Goal: Task Accomplishment & Management: Use online tool/utility

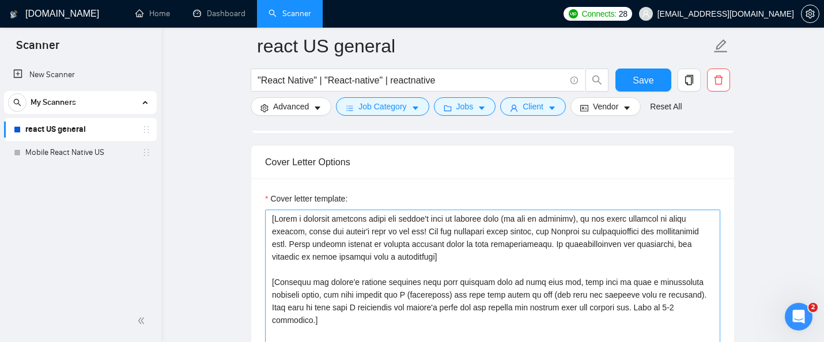
scroll to position [1233, 0]
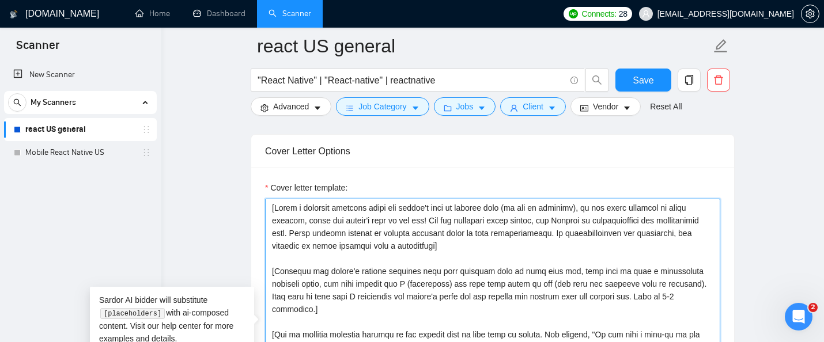
drag, startPoint x: 275, startPoint y: 208, endPoint x: 426, endPoint y: 222, distance: 152.2
click at [426, 222] on textarea "Cover letter template:" at bounding box center [492, 328] width 455 height 259
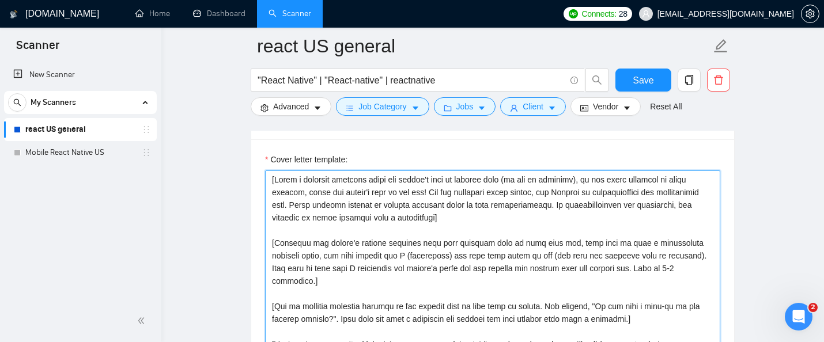
scroll to position [1265, 0]
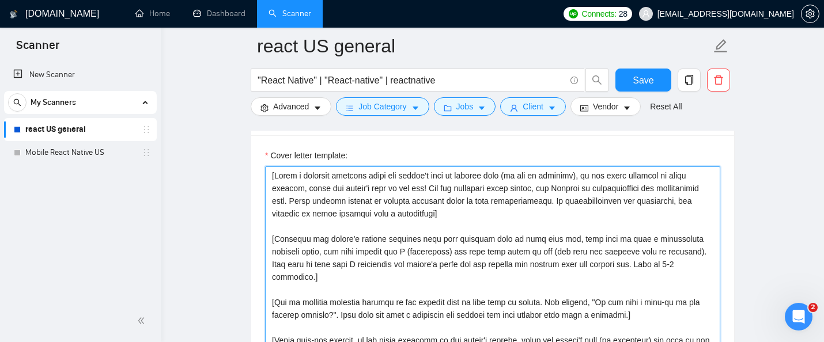
drag, startPoint x: 432, startPoint y: 190, endPoint x: 461, endPoint y: 214, distance: 38.4
click at [461, 214] on textarea "Cover letter template:" at bounding box center [492, 296] width 455 height 259
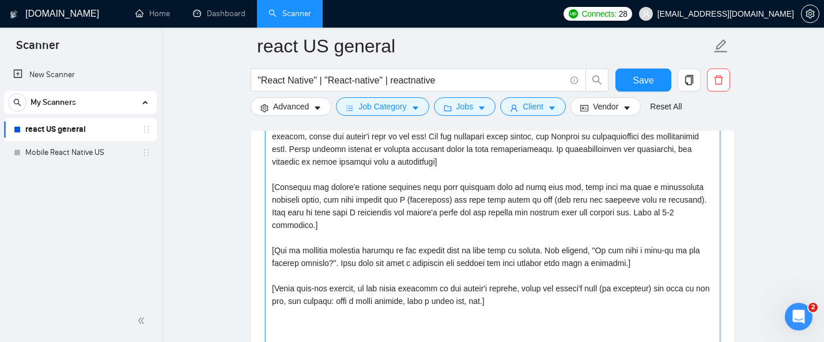
scroll to position [1320, 0]
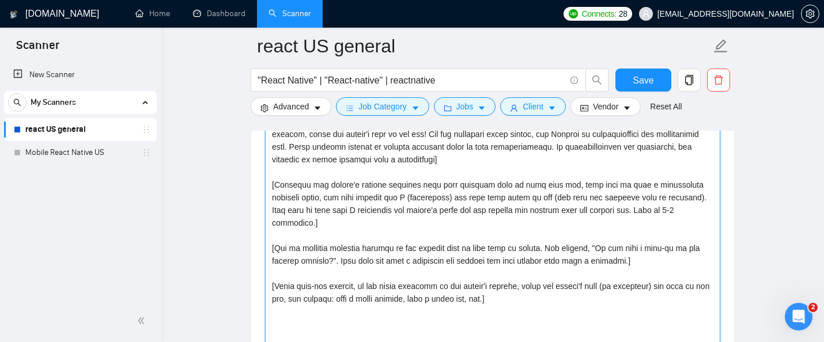
drag, startPoint x: 277, startPoint y: 184, endPoint x: 535, endPoint y: 191, distance: 258.3
click at [535, 191] on textarea "Cover letter template:" at bounding box center [492, 241] width 455 height 259
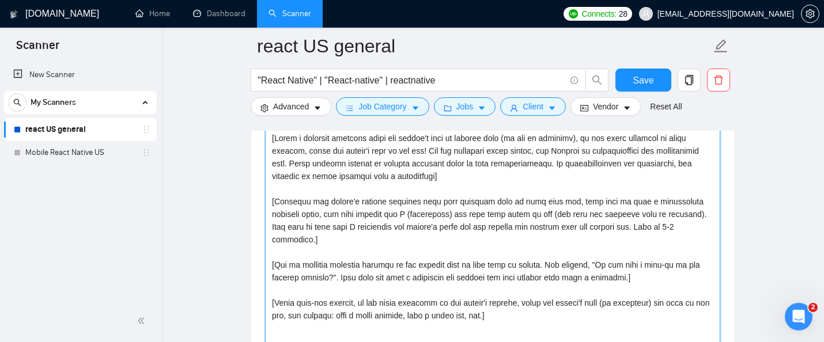
scroll to position [1305, 0]
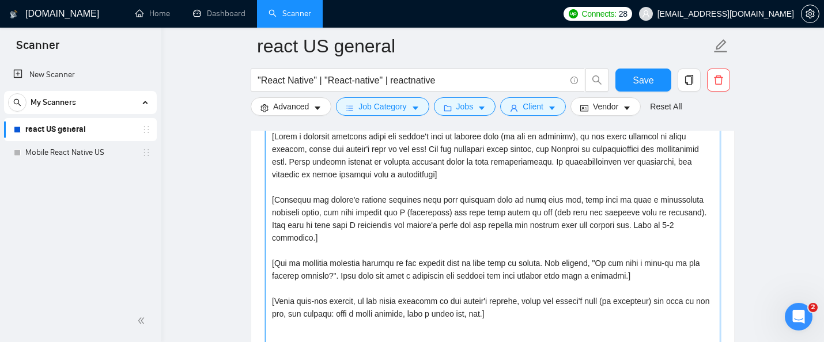
drag, startPoint x: 277, startPoint y: 249, endPoint x: 447, endPoint y: 249, distance: 170.0
click at [447, 249] on textarea "Cover letter template:" at bounding box center [492, 256] width 455 height 259
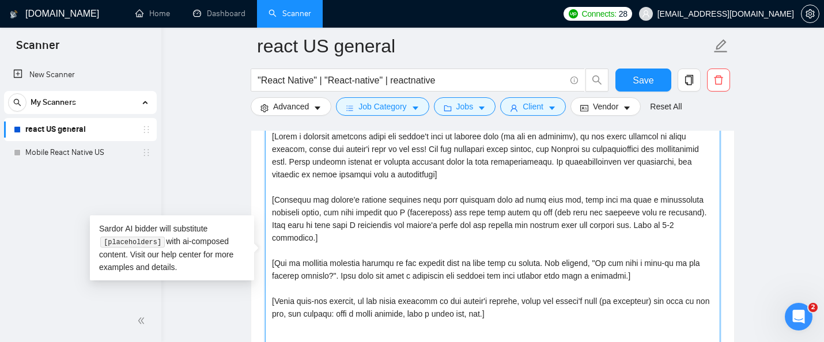
drag, startPoint x: 369, startPoint y: 289, endPoint x: 477, endPoint y: 286, distance: 107.8
click at [477, 286] on textarea "Cover letter template:" at bounding box center [492, 256] width 455 height 259
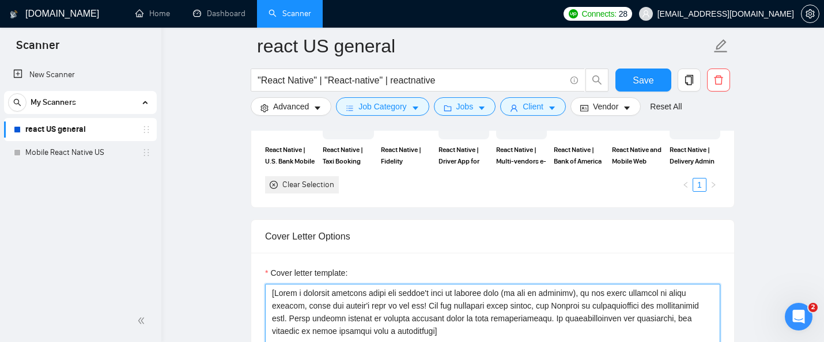
scroll to position [1216, 0]
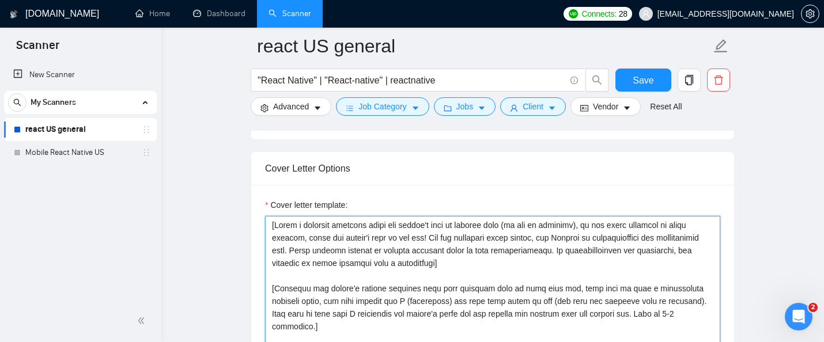
drag, startPoint x: 275, startPoint y: 222, endPoint x: 500, endPoint y: 222, distance: 224.7
click at [500, 222] on textarea "Cover letter template:" at bounding box center [492, 345] width 455 height 259
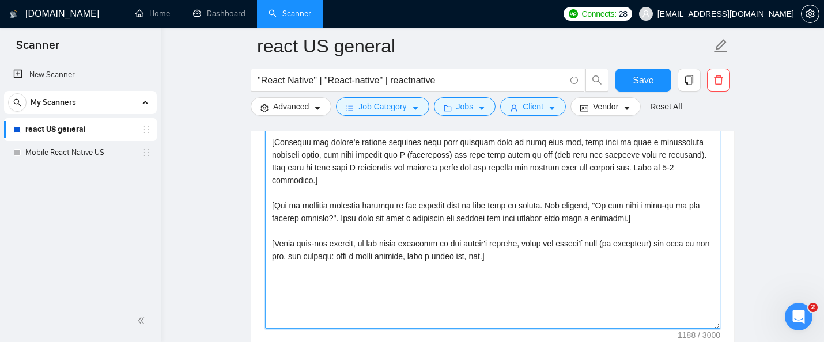
scroll to position [1371, 0]
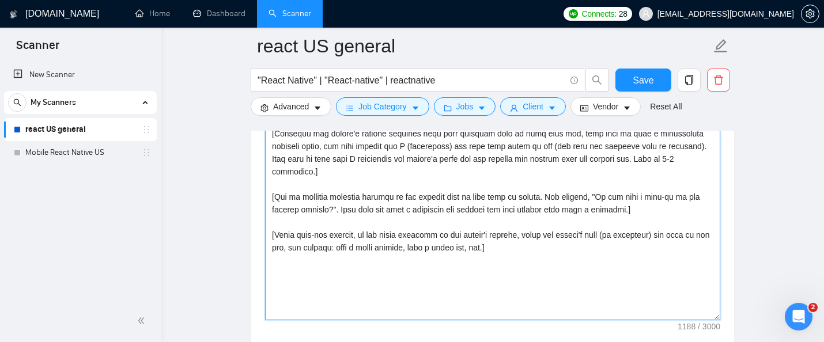
drag, startPoint x: 277, startPoint y: 224, endPoint x: 361, endPoint y: 222, distance: 84.7
click at [361, 222] on textarea "Cover letter template:" at bounding box center [492, 190] width 455 height 259
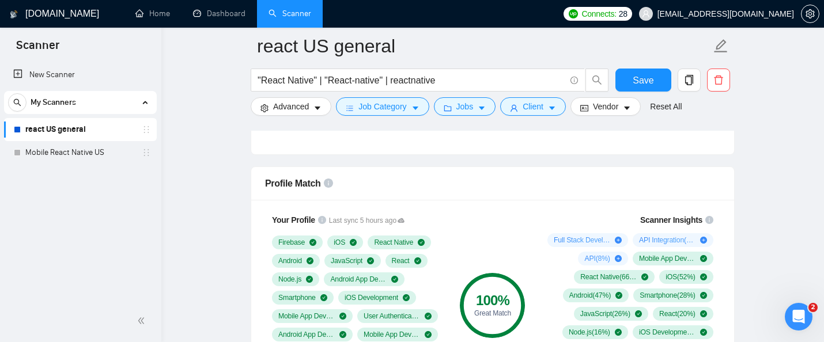
scroll to position [764, 0]
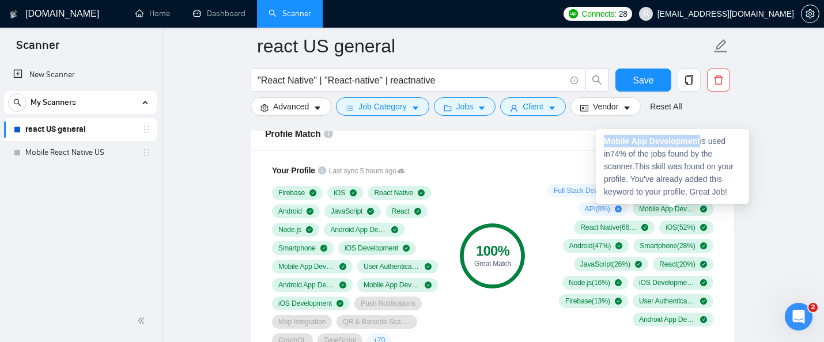
drag, startPoint x: 702, startPoint y: 140, endPoint x: 605, endPoint y: 141, distance: 96.8
click at [605, 141] on strong "Mobile App Development" at bounding box center [652, 141] width 96 height 9
copy strong "Mobile App Development"
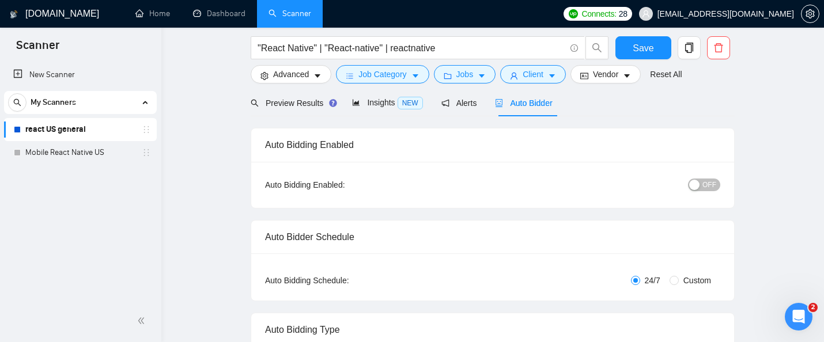
scroll to position [0, 0]
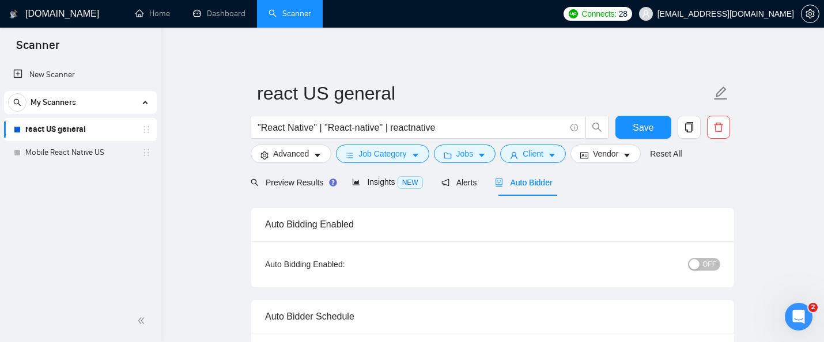
click at [520, 181] on span "Auto Bidder" at bounding box center [523, 182] width 57 height 9
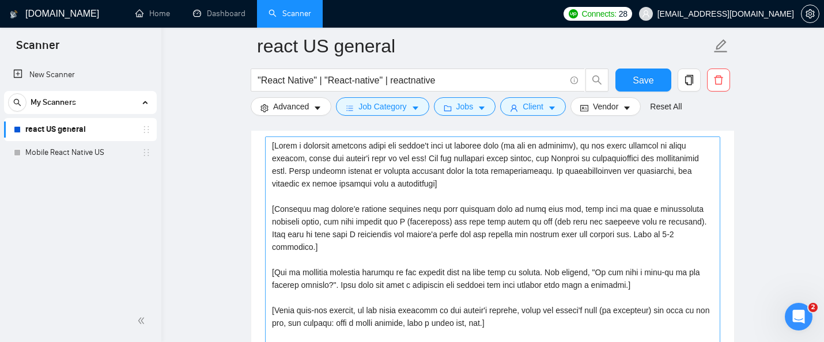
scroll to position [1292, 0]
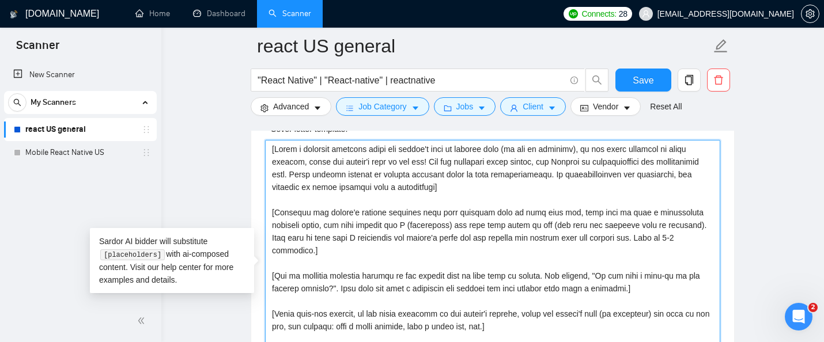
drag, startPoint x: 528, startPoint y: 315, endPoint x: 261, endPoint y: 137, distance: 320.8
click at [261, 137] on div "Cover letter template:" at bounding box center [492, 268] width 483 height 318
paste textarea "the following cover letter in a style that mimics the language and slang used b…"
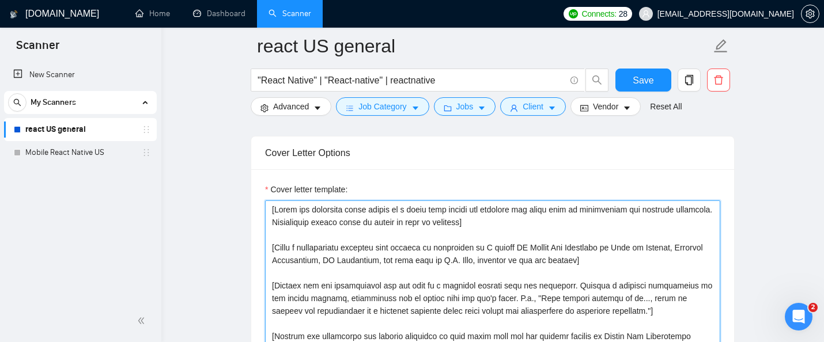
scroll to position [1302, 0]
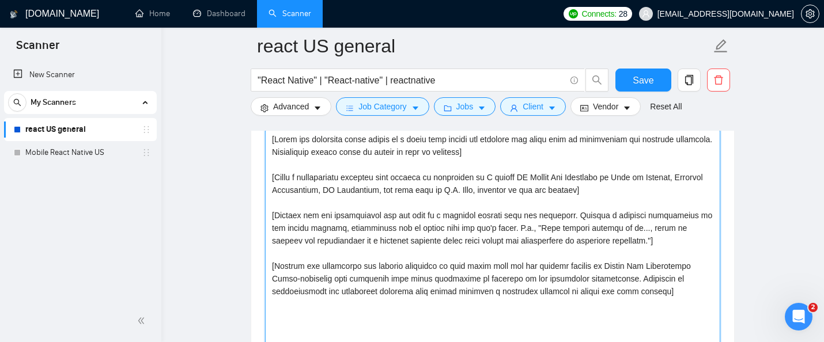
click at [677, 241] on textarea "Cover letter template:" at bounding box center [492, 259] width 455 height 259
click at [677, 301] on textarea "Cover letter template:" at bounding box center [492, 259] width 455 height 259
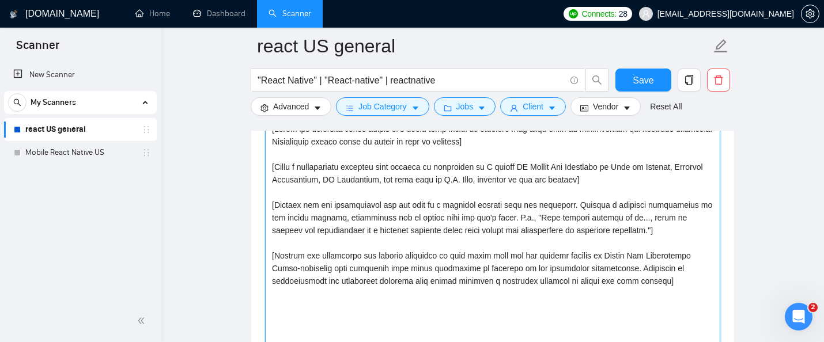
scroll to position [1319, 0]
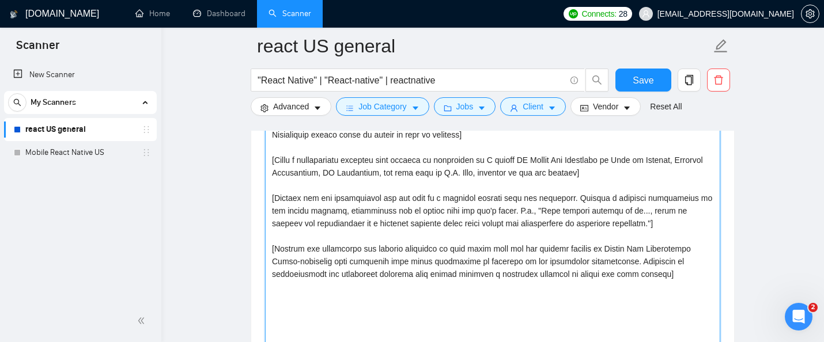
paste textarea "[Funny sign-off message, in the local language of the client's country, using t…"
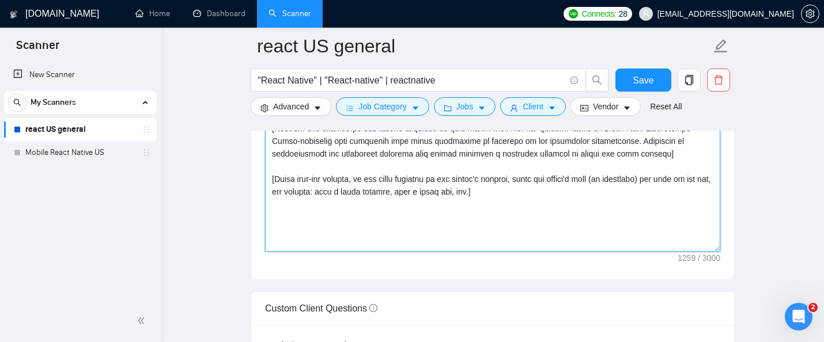
scroll to position [1434, 0]
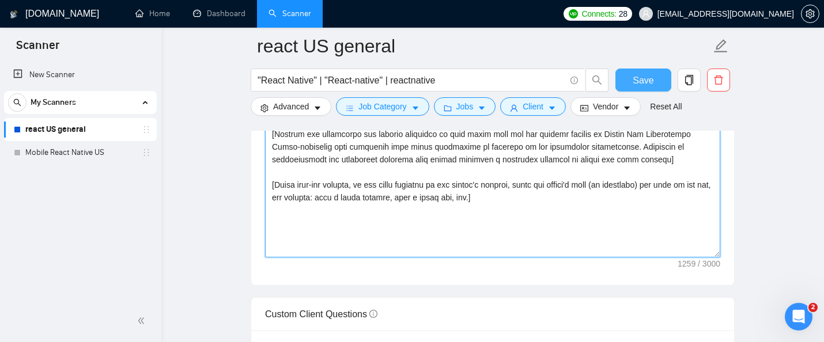
type textarea "[Write the following cover letter in a style that mimics the language and slang…"
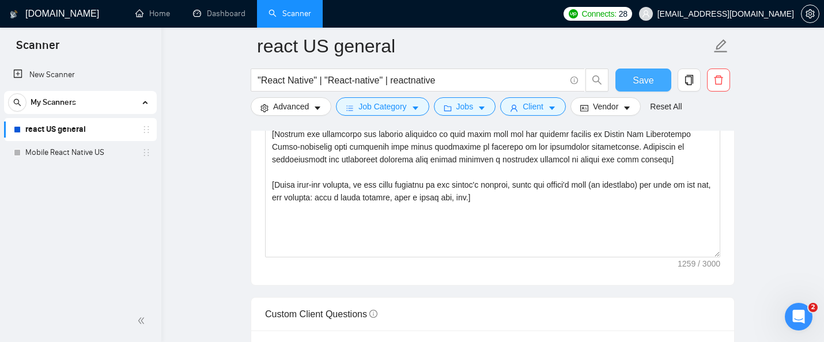
click at [643, 74] on span "Save" at bounding box center [643, 80] width 21 height 14
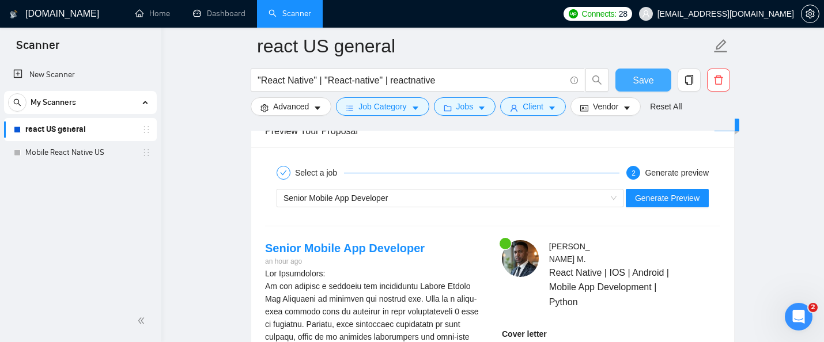
scroll to position [2165, 0]
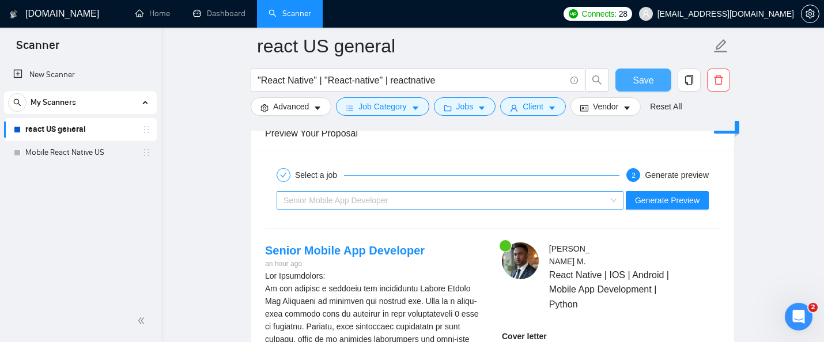
click at [607, 202] on span "Senior Mobile App Developer" at bounding box center [450, 200] width 333 height 17
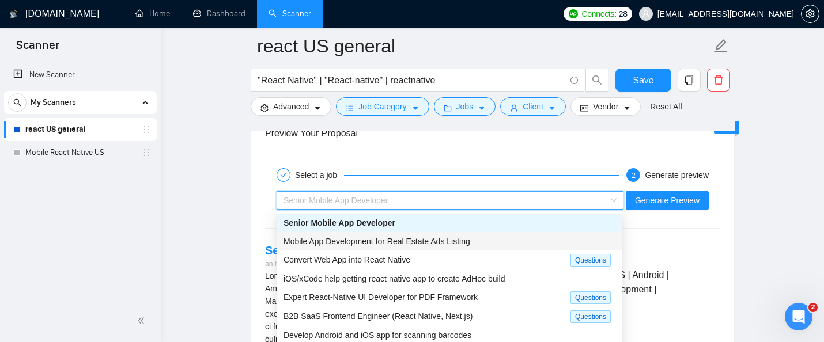
click at [573, 243] on div "Mobile App Development for Real Estate Ads Listing" at bounding box center [450, 241] width 332 height 13
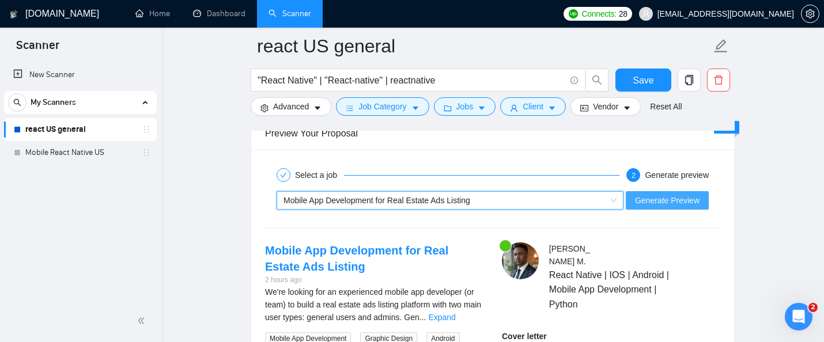
click at [652, 201] on span "Generate Preview" at bounding box center [667, 200] width 65 height 13
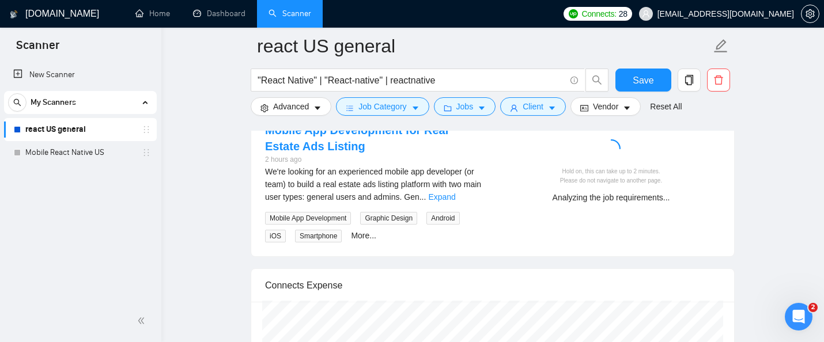
scroll to position [2266, 0]
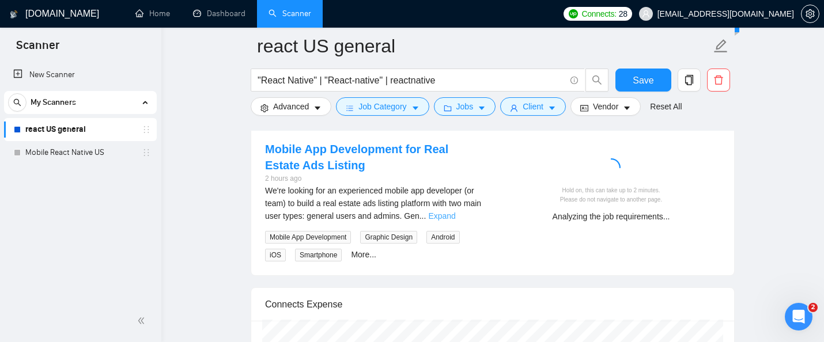
click at [455, 216] on link "Expand" at bounding box center [441, 215] width 27 height 9
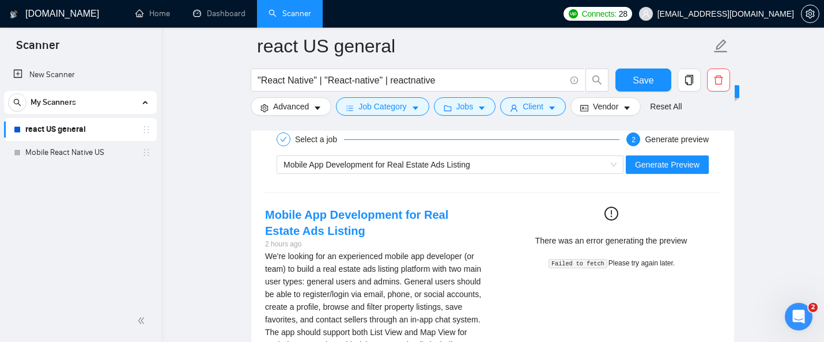
scroll to position [2158, 0]
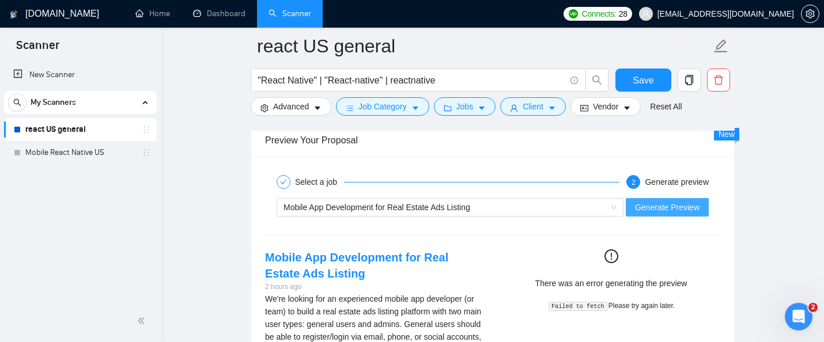
click at [671, 209] on span "Generate Preview" at bounding box center [667, 207] width 65 height 13
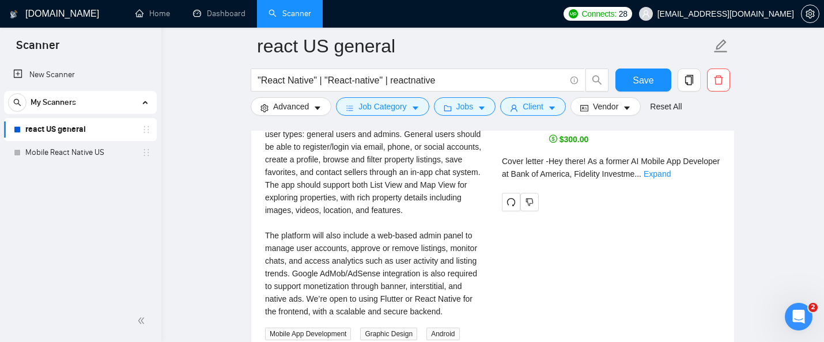
scroll to position [2328, 0]
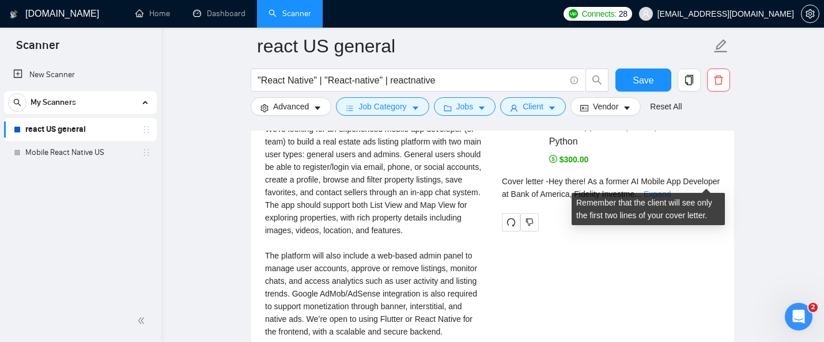
click at [671, 190] on link "Expand" at bounding box center [657, 194] width 27 height 9
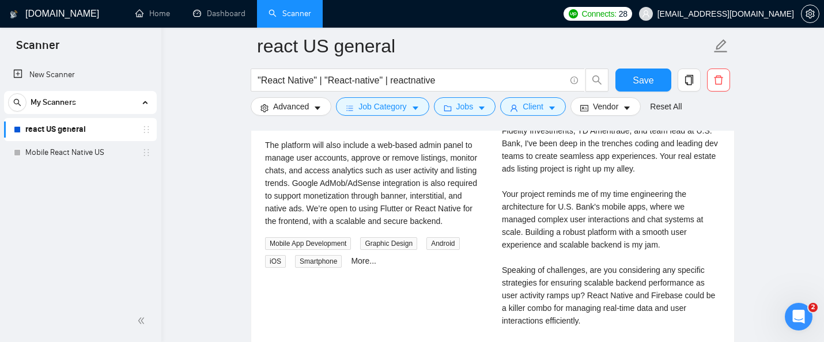
scroll to position [2429, 0]
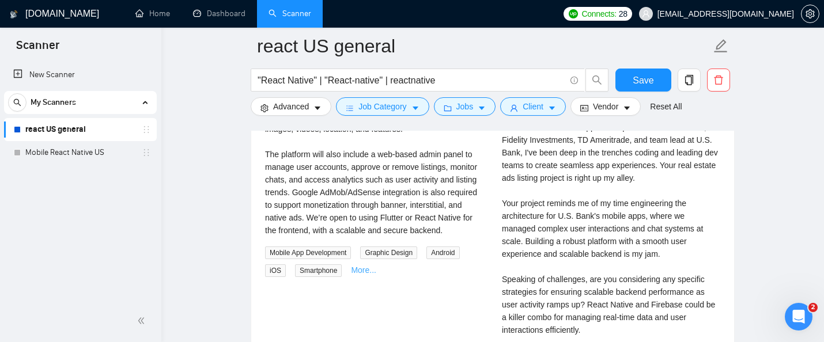
click at [365, 275] on link "More..." at bounding box center [363, 270] width 25 height 9
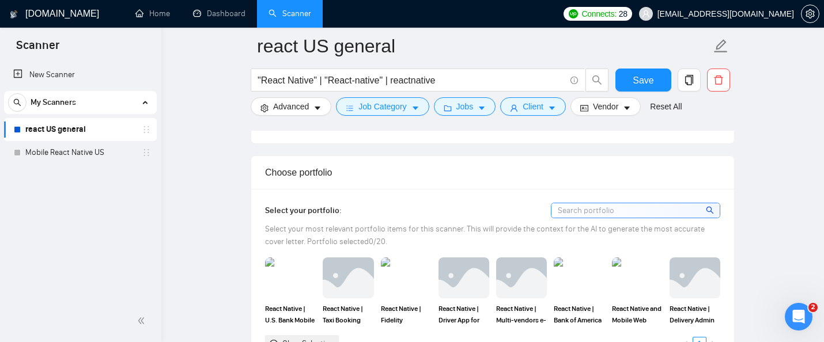
scroll to position [989, 0]
click at [284, 281] on img at bounding box center [290, 277] width 48 height 38
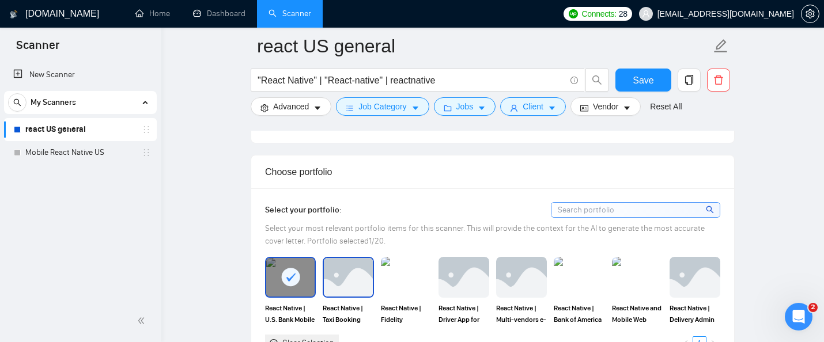
click at [340, 278] on img at bounding box center [348, 277] width 48 height 38
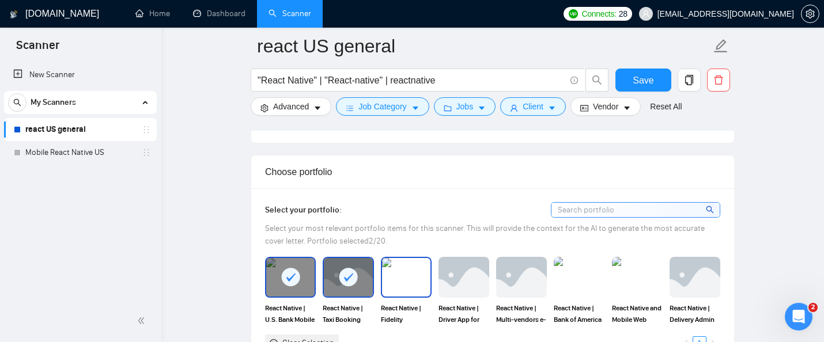
click at [407, 276] on img at bounding box center [406, 277] width 48 height 38
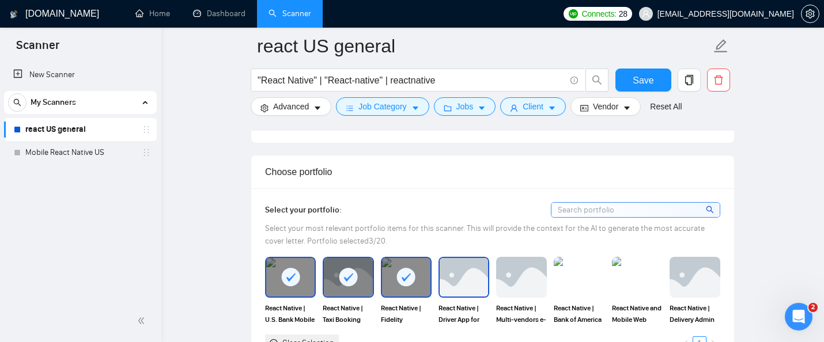
click at [454, 277] on img at bounding box center [464, 277] width 48 height 38
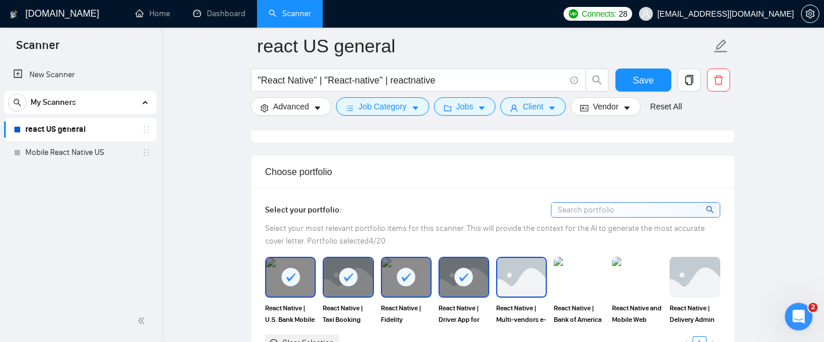
click at [511, 276] on img at bounding box center [521, 277] width 48 height 38
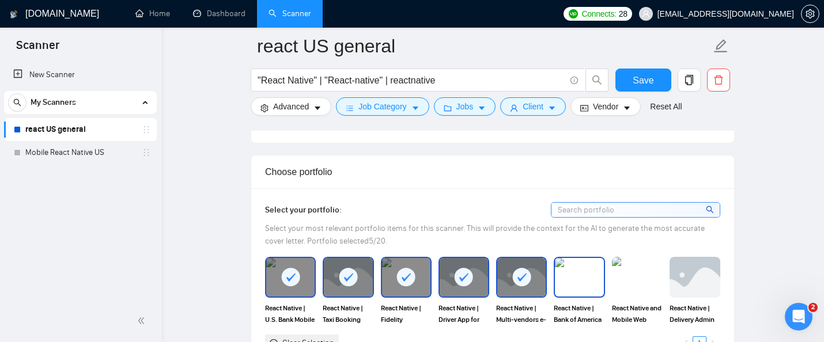
click at [577, 279] on img at bounding box center [579, 277] width 48 height 38
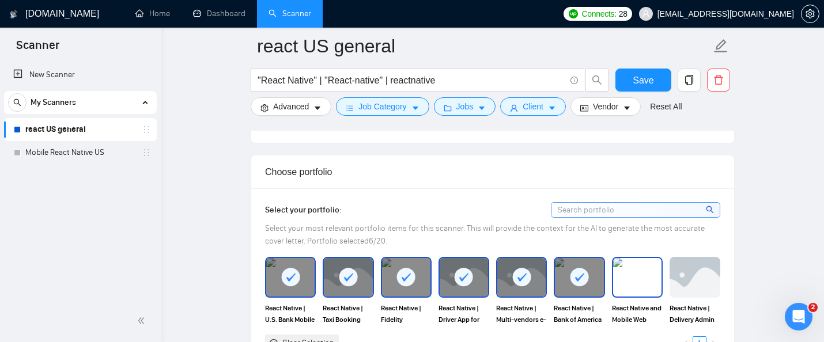
click at [630, 279] on img at bounding box center [637, 277] width 48 height 38
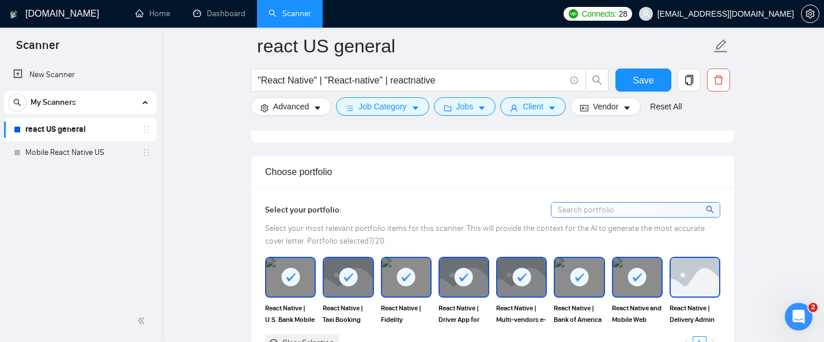
click at [690, 277] on img at bounding box center [695, 277] width 48 height 38
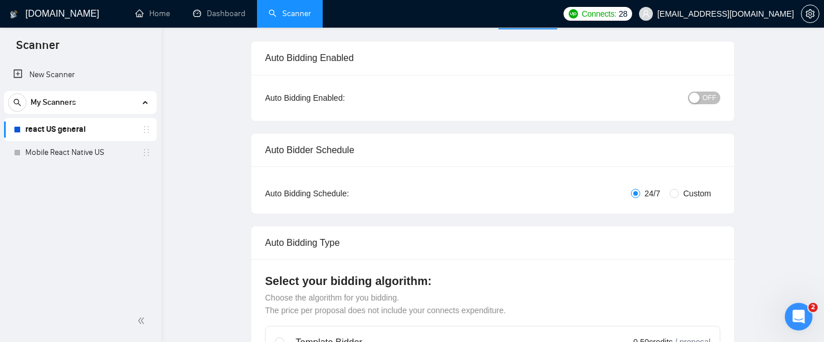
scroll to position [12, 0]
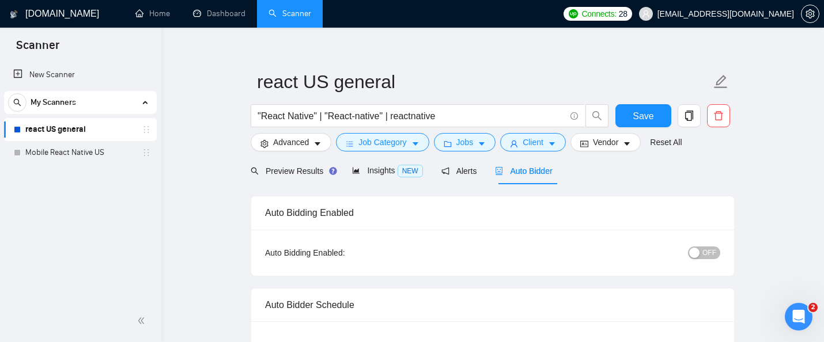
click at [708, 255] on span "OFF" at bounding box center [709, 253] width 14 height 13
click at [638, 109] on span "Save" at bounding box center [643, 116] width 21 height 14
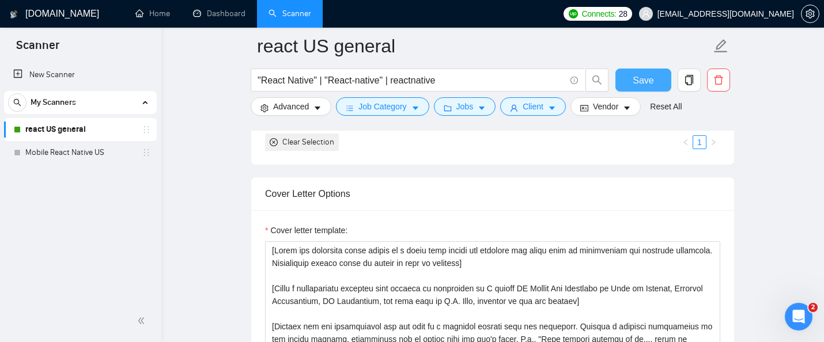
scroll to position [1371, 0]
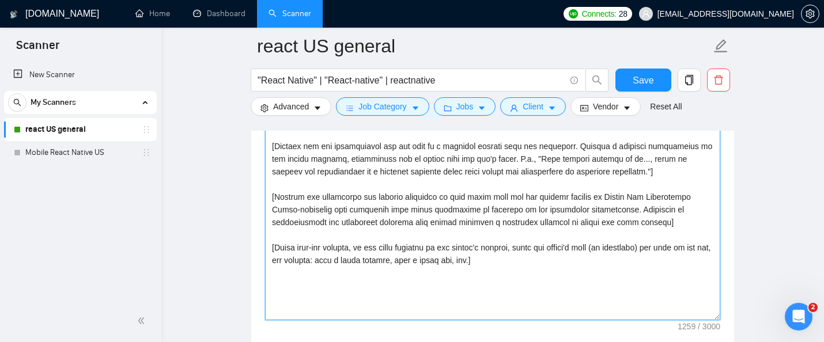
click at [323, 221] on textarea "Cover letter template:" at bounding box center [492, 190] width 455 height 259
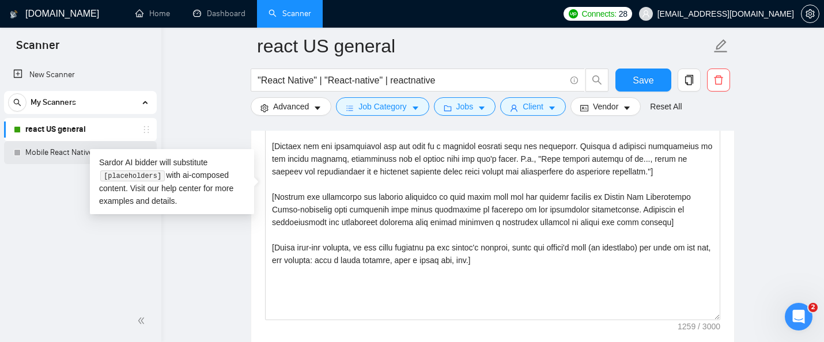
click at [50, 157] on link "Mobile React Native US" at bounding box center [79, 152] width 109 height 23
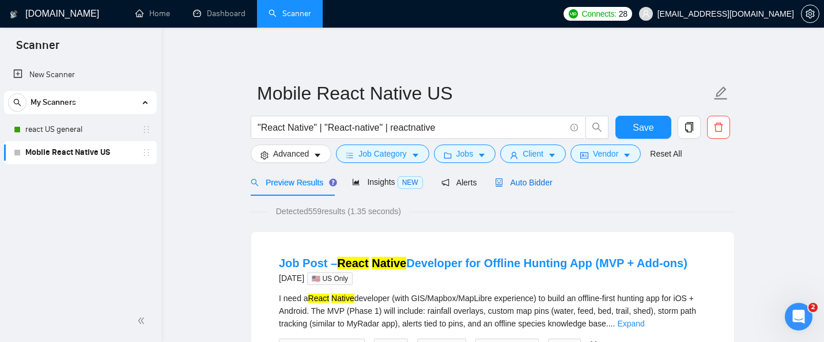
click at [537, 183] on span "Auto Bidder" at bounding box center [523, 182] width 57 height 9
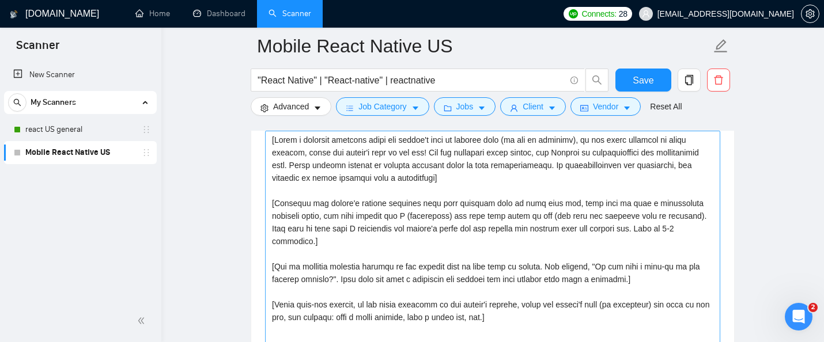
scroll to position [1299, 0]
click at [532, 207] on textarea "Cover letter template:" at bounding box center [492, 262] width 455 height 259
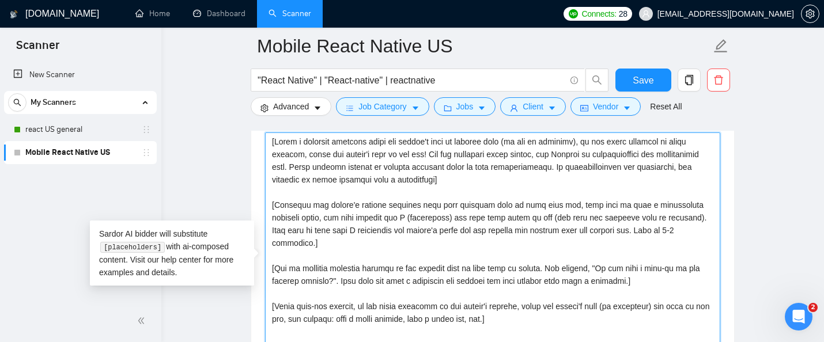
paste textarea "the following cover letter in a style that mimics the language and slang used b…"
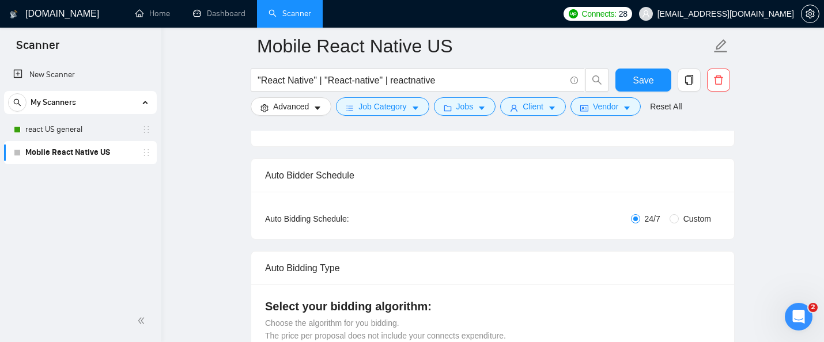
scroll to position [0, 0]
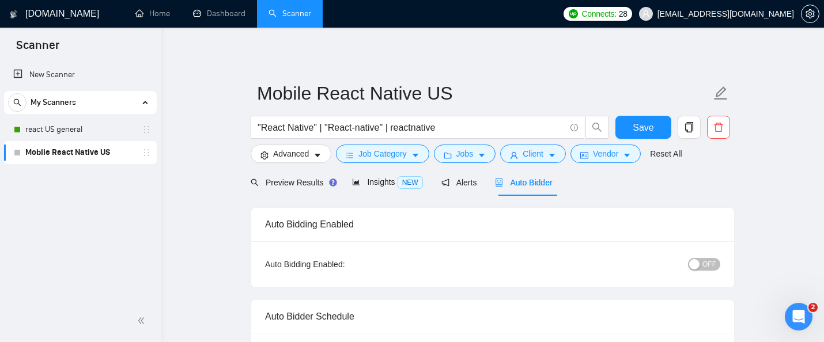
type textarea "[Write the following cover letter in a style that mimics the language and slang…"
click at [706, 269] on span "OFF" at bounding box center [709, 264] width 14 height 13
click at [639, 127] on span "Save" at bounding box center [643, 127] width 21 height 14
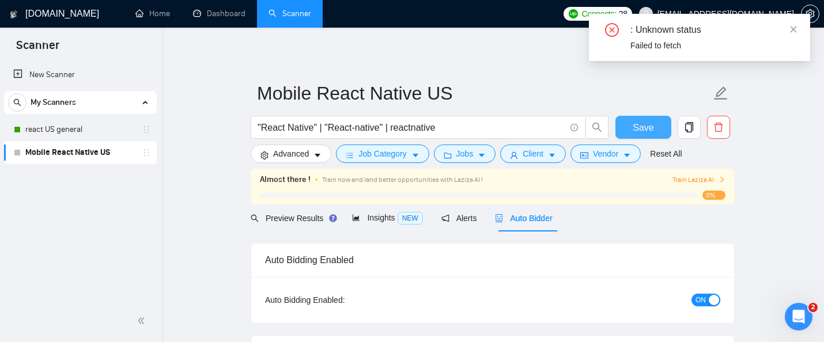
click at [642, 131] on span "Save" at bounding box center [643, 127] width 21 height 14
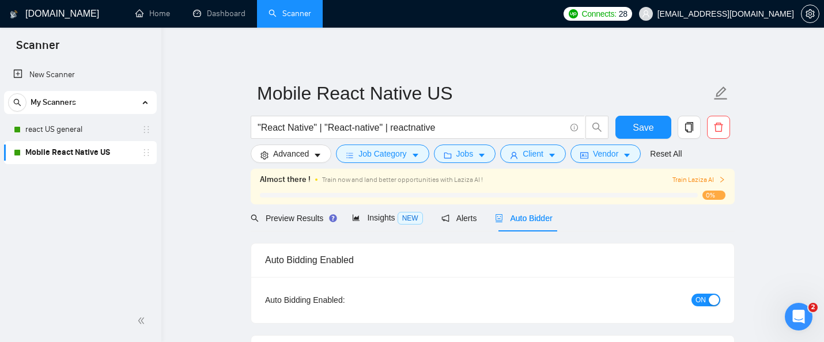
click at [722, 178] on icon "right" at bounding box center [721, 179] width 3 height 6
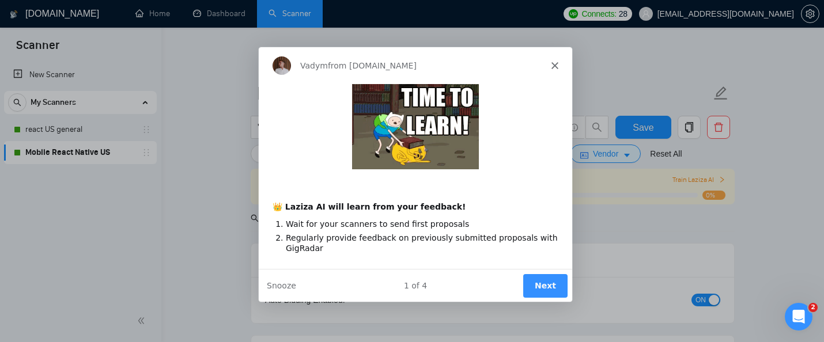
click at [556, 63] on polygon "Close" at bounding box center [554, 64] width 7 height 7
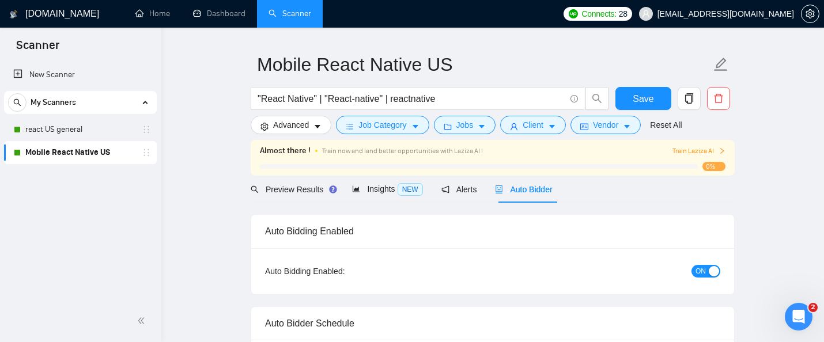
scroll to position [32, 0]
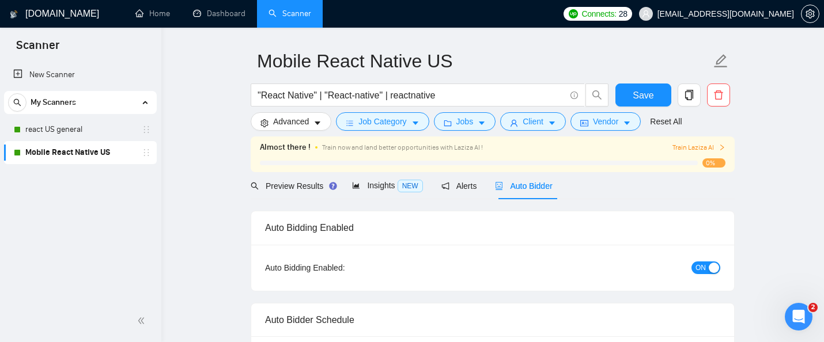
click at [706, 158] on div "Almost there ! Train now and land better opportunities with Laziza AI ! Train L…" at bounding box center [493, 154] width 466 height 27
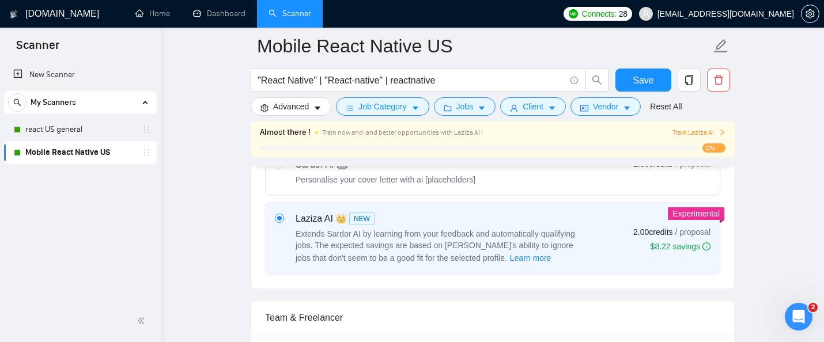
scroll to position [438, 0]
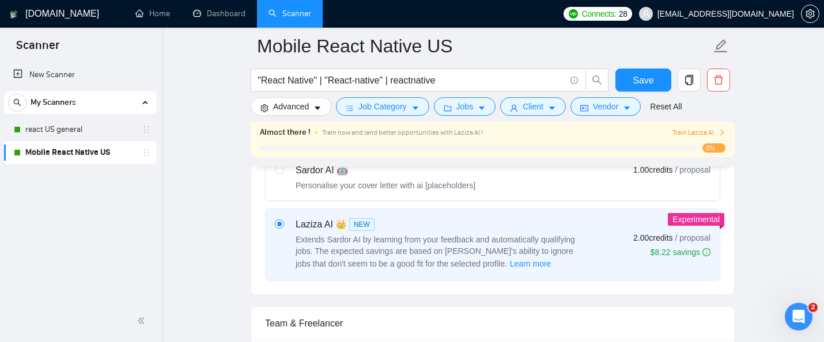
click at [589, 180] on div "Sardor AI 🤖 Personalise your cover letter with ai [placeholders] 1.00 credits /…" at bounding box center [493, 178] width 436 height 28
click at [283, 173] on input "radio" at bounding box center [279, 169] width 8 height 8
radio input "true"
radio input "false"
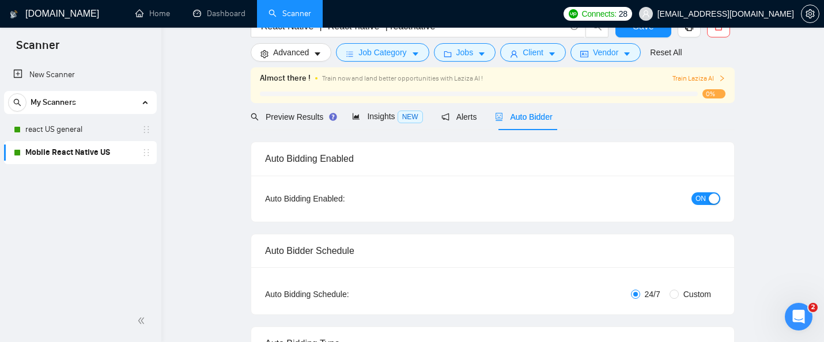
scroll to position [0, 0]
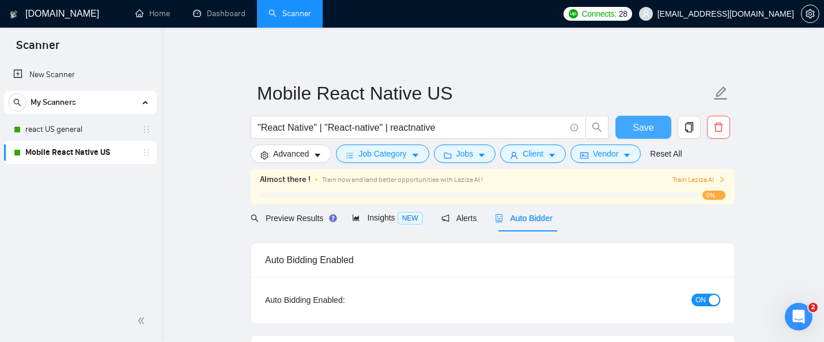
click at [636, 126] on span "Save" at bounding box center [643, 127] width 21 height 14
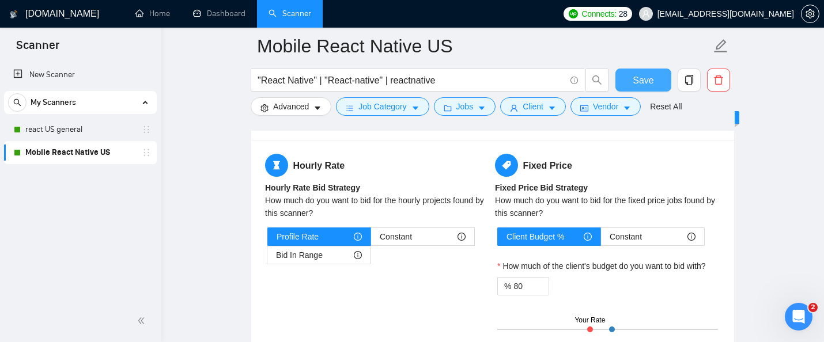
scroll to position [1805, 0]
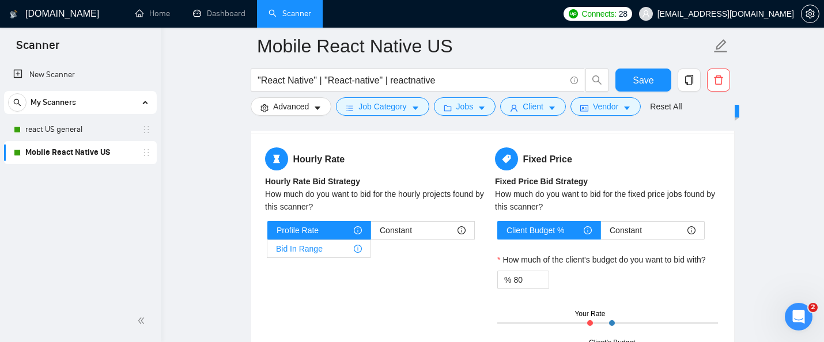
click at [330, 245] on div "Bid In Range" at bounding box center [319, 248] width 86 height 17
click at [267, 252] on input "Bid In Range" at bounding box center [267, 252] width 0 height 0
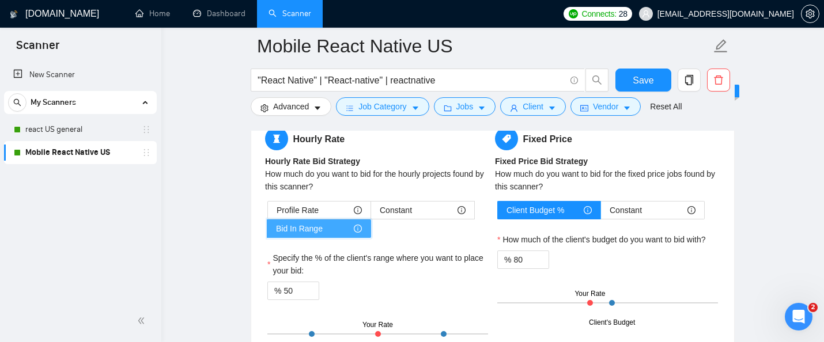
scroll to position [1828, 0]
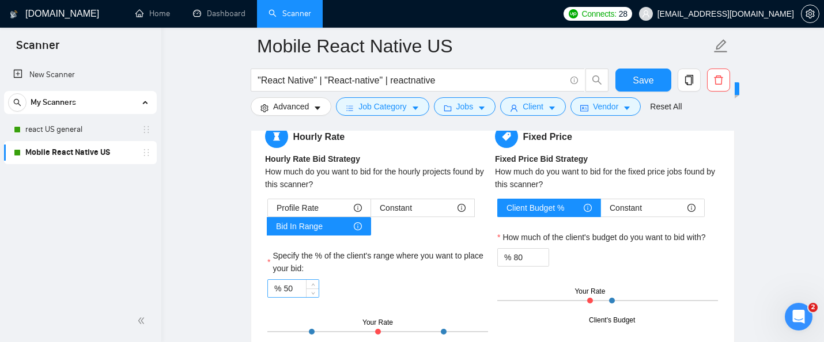
click at [297, 282] on input "50" at bounding box center [301, 288] width 35 height 17
type input "80"
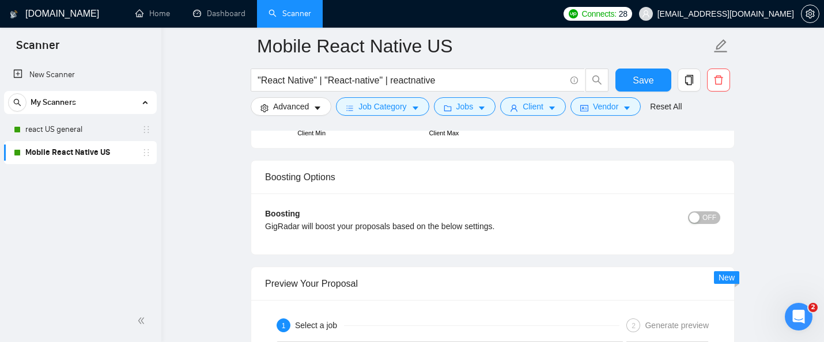
scroll to position [2082, 0]
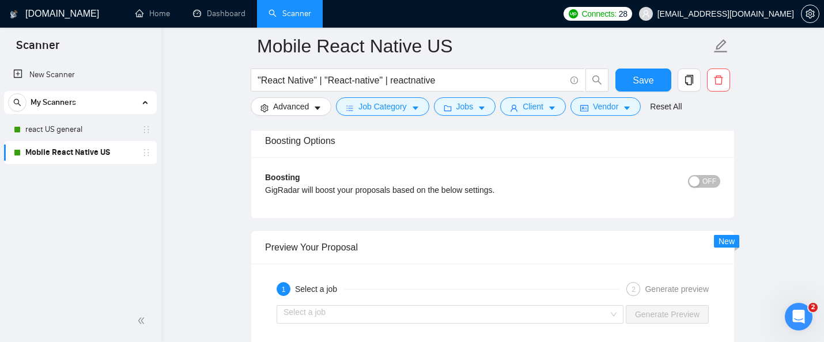
click at [705, 185] on span "OFF" at bounding box center [709, 181] width 14 height 13
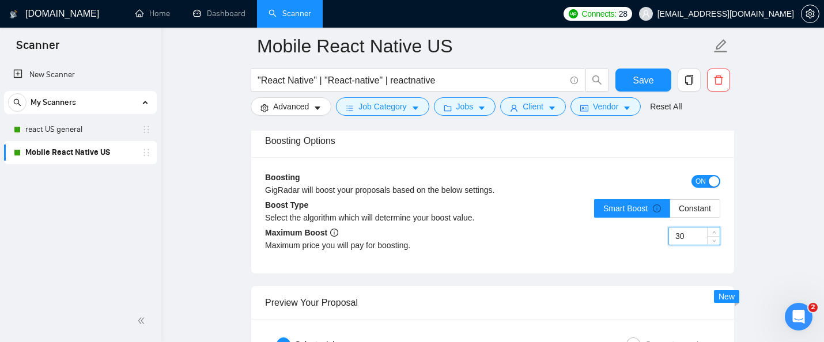
click at [684, 237] on input "30" at bounding box center [694, 236] width 51 height 17
type input "60"
click at [579, 262] on div "Boosting GigRadar will boost your proposals based on the below settings. ON Boo…" at bounding box center [492, 215] width 483 height 116
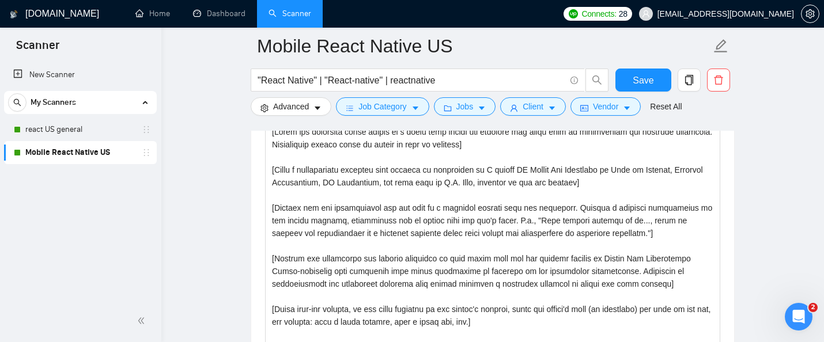
scroll to position [1048, 0]
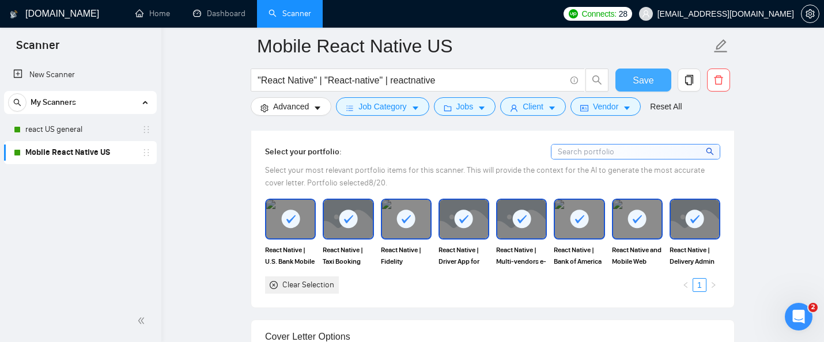
click at [640, 77] on span "Save" at bounding box center [643, 80] width 21 height 14
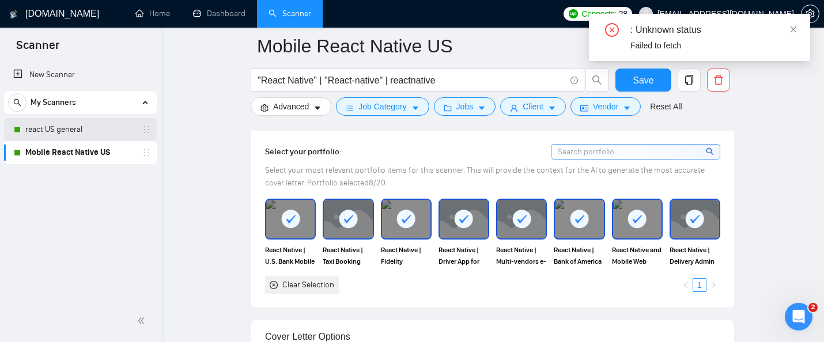
click at [77, 130] on link "react US general" at bounding box center [79, 129] width 109 height 23
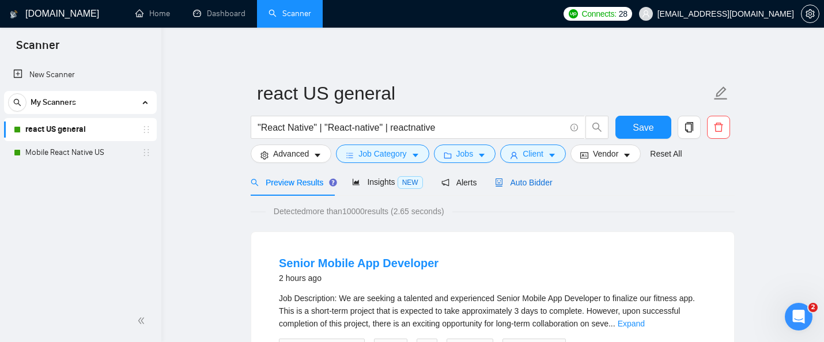
click at [535, 183] on span "Auto Bidder" at bounding box center [523, 182] width 57 height 9
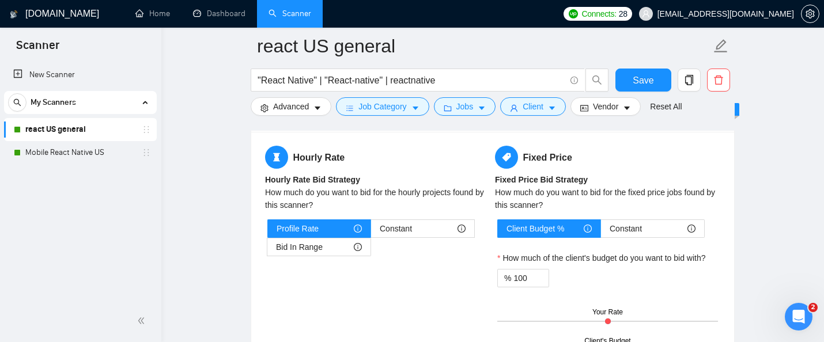
scroll to position [1788, 0]
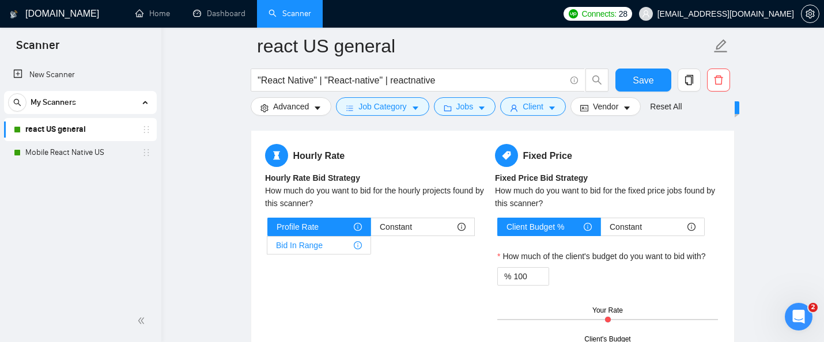
click at [327, 245] on div "Bid In Range" at bounding box center [319, 245] width 86 height 17
click at [267, 248] on input "Bid In Range" at bounding box center [267, 248] width 0 height 0
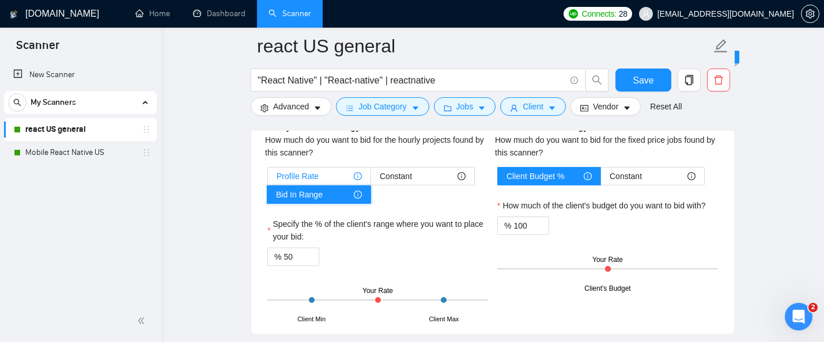
scroll to position [1853, 0]
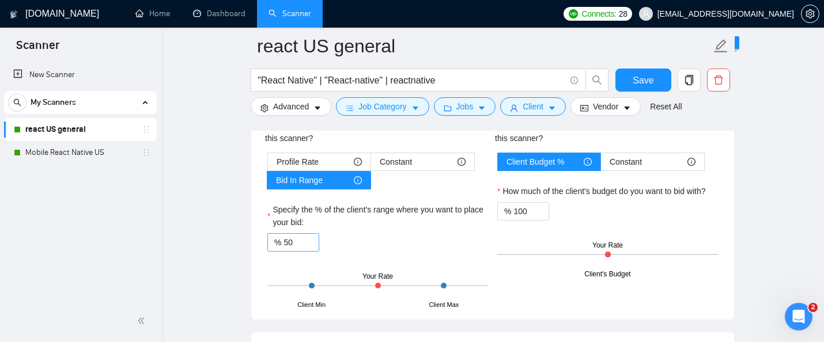
click at [282, 245] on div "% 50" at bounding box center [293, 242] width 52 height 18
click at [290, 242] on input "50" at bounding box center [301, 242] width 35 height 17
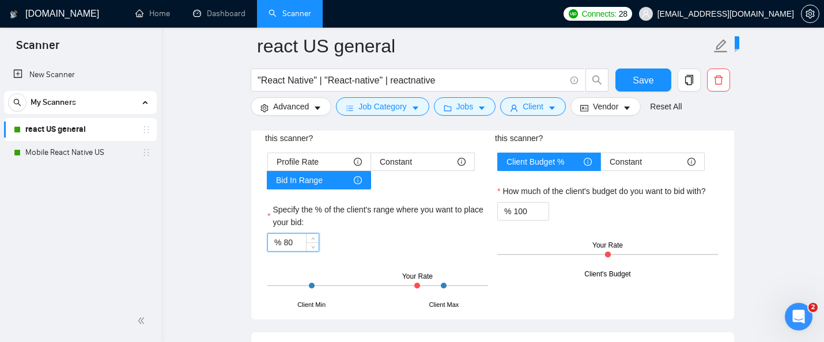
type input "80"
click at [522, 210] on input "100" at bounding box center [530, 211] width 35 height 17
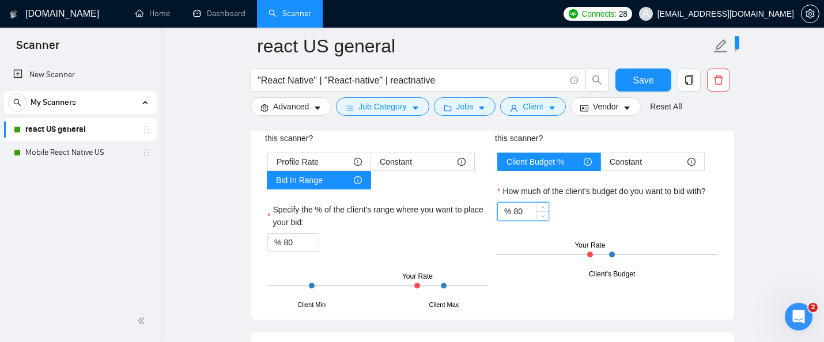
type input "80"
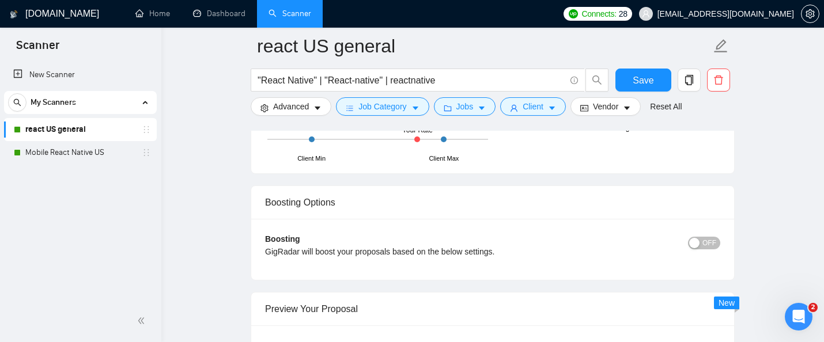
scroll to position [2034, 0]
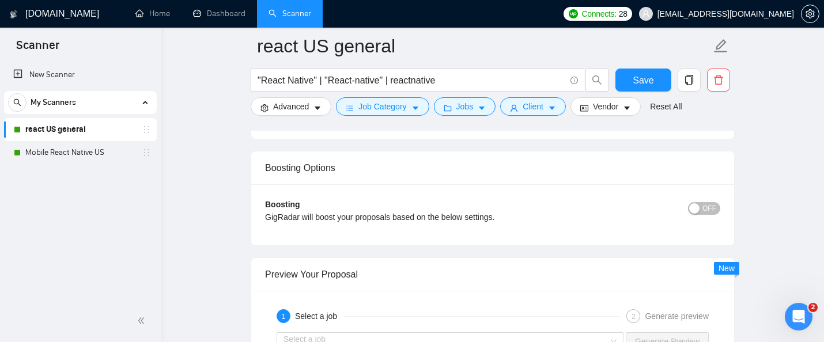
click at [719, 209] on button "OFF" at bounding box center [704, 208] width 32 height 13
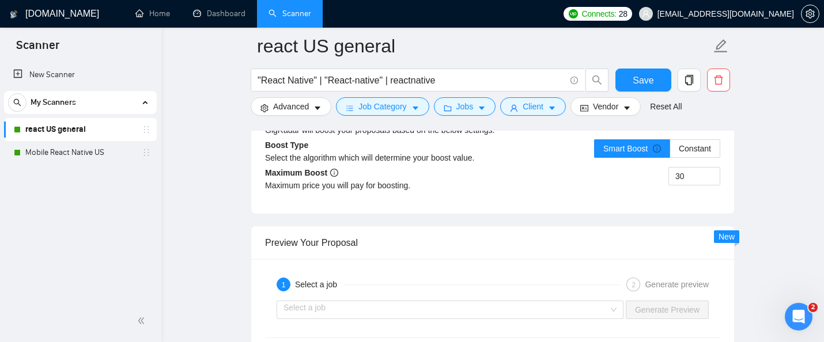
scroll to position [2122, 0]
click at [687, 175] on input "30" at bounding box center [694, 175] width 51 height 17
type input "60"
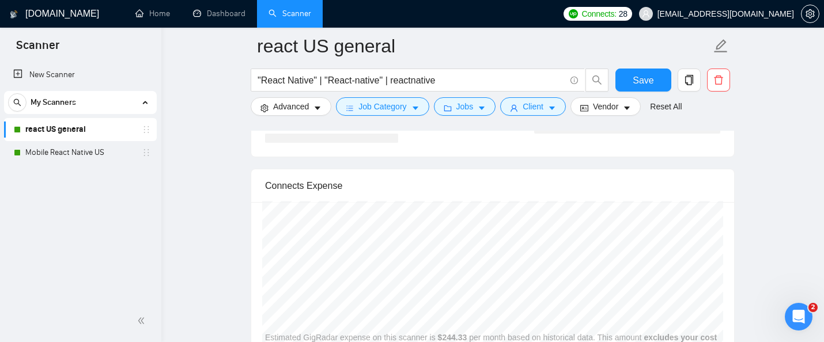
scroll to position [2450, 0]
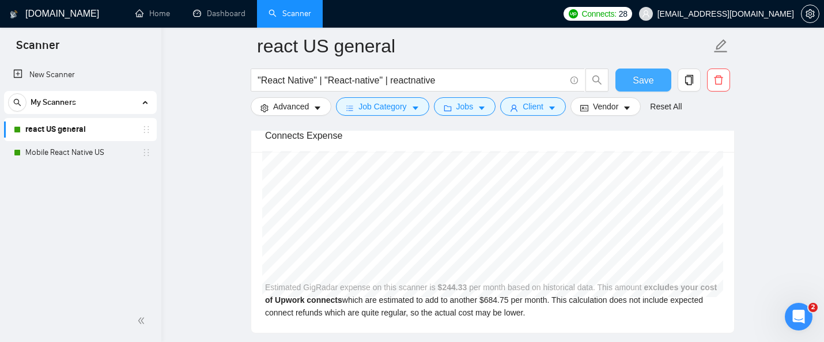
click at [638, 83] on span "Save" at bounding box center [643, 80] width 21 height 14
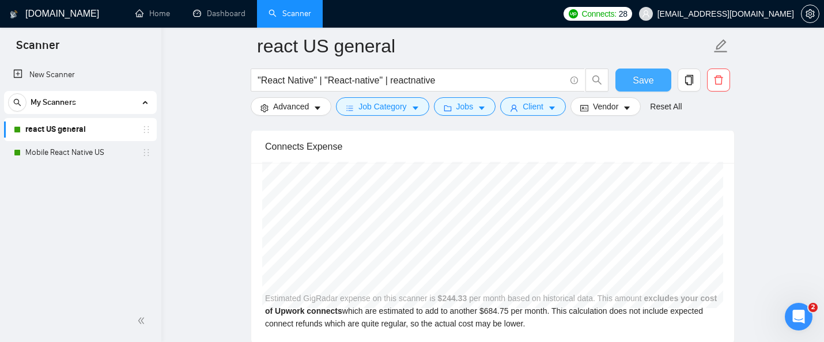
scroll to position [2461, 0]
click at [107, 157] on link "Mobile React Native US" at bounding box center [79, 152] width 109 height 23
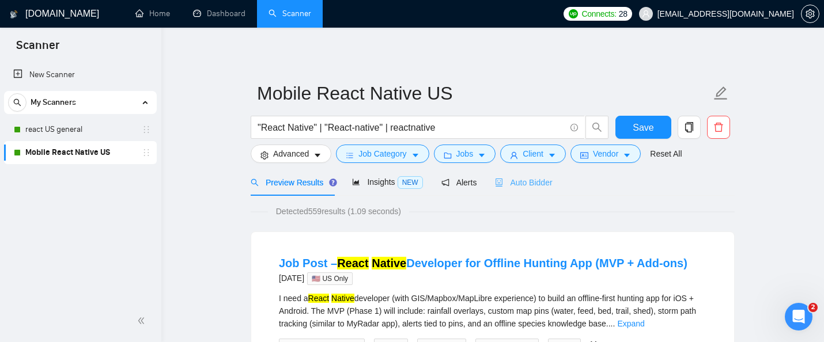
click at [532, 191] on div "Auto Bidder" at bounding box center [523, 182] width 57 height 27
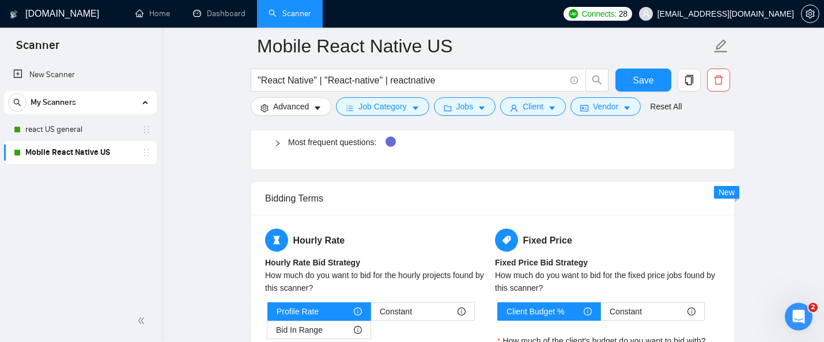
scroll to position [1798, 0]
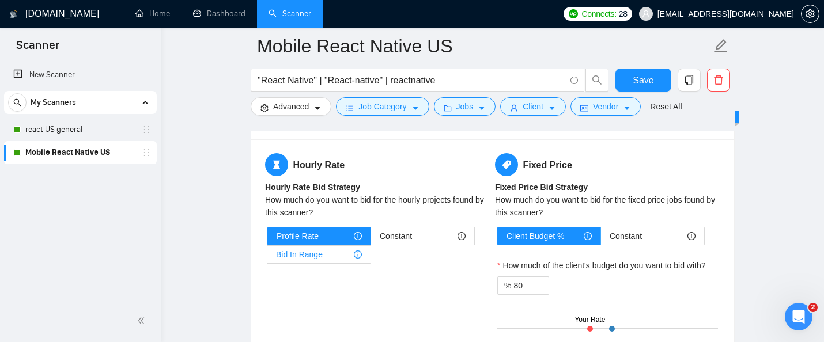
click at [317, 255] on span "Bid In Range" at bounding box center [299, 254] width 47 height 17
click at [267, 258] on input "Bid In Range" at bounding box center [267, 258] width 0 height 0
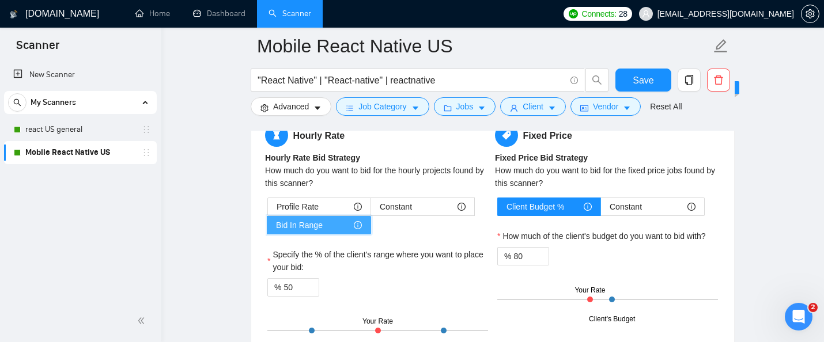
scroll to position [1861, 0]
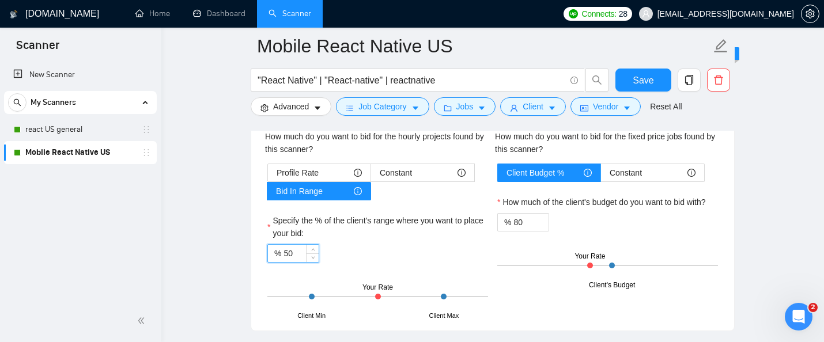
click at [297, 252] on input "50" at bounding box center [301, 253] width 35 height 17
type input "80"
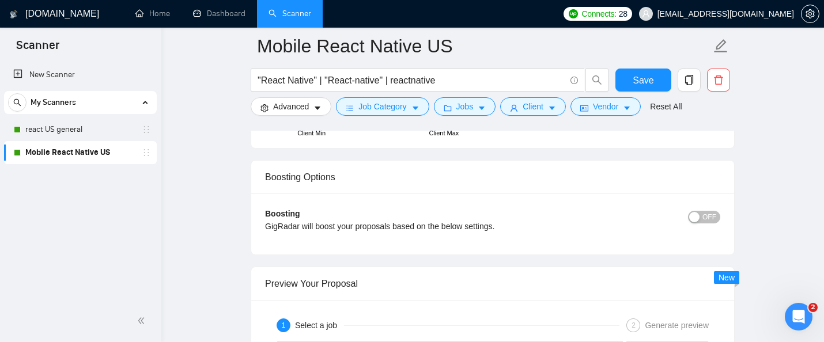
scroll to position [2050, 0]
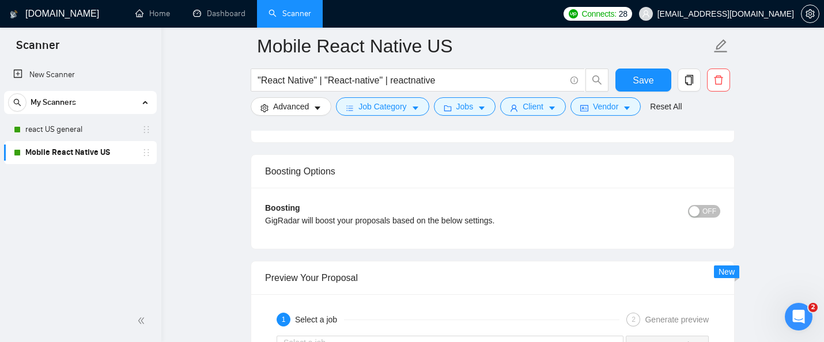
click at [709, 209] on span "OFF" at bounding box center [709, 211] width 14 height 13
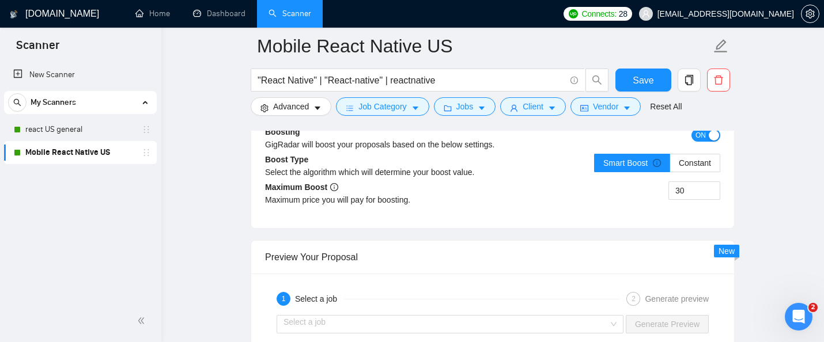
scroll to position [2136, 0]
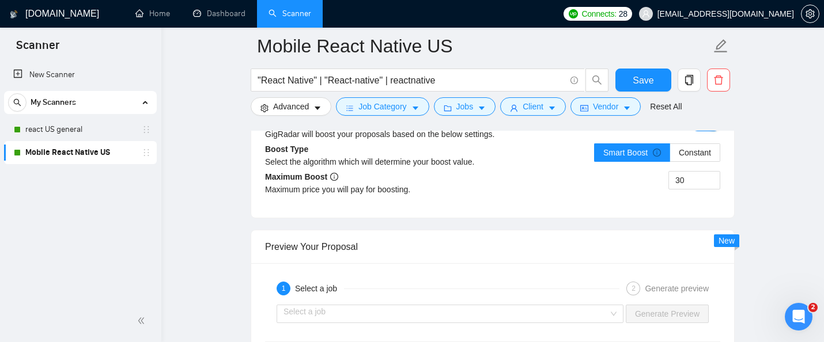
click at [686, 170] on div "Smart Boost Constant" at bounding box center [657, 159] width 126 height 32
click at [683, 180] on input "30" at bounding box center [694, 180] width 51 height 17
type input "60"
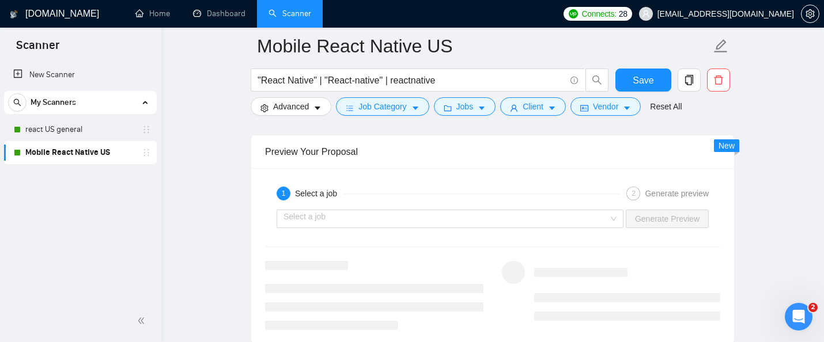
scroll to position [2228, 0]
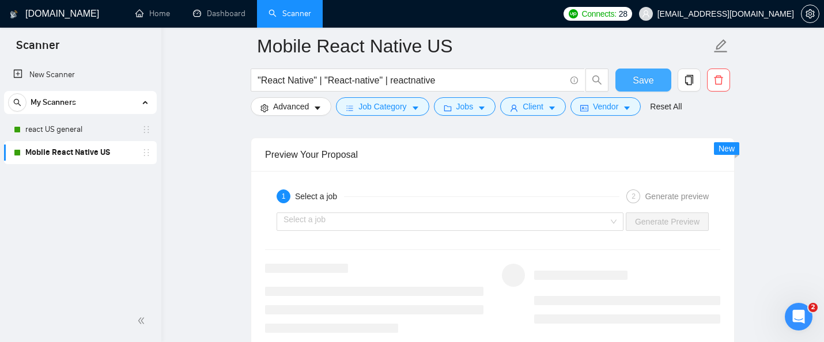
click at [622, 82] on button "Save" at bounding box center [643, 80] width 56 height 23
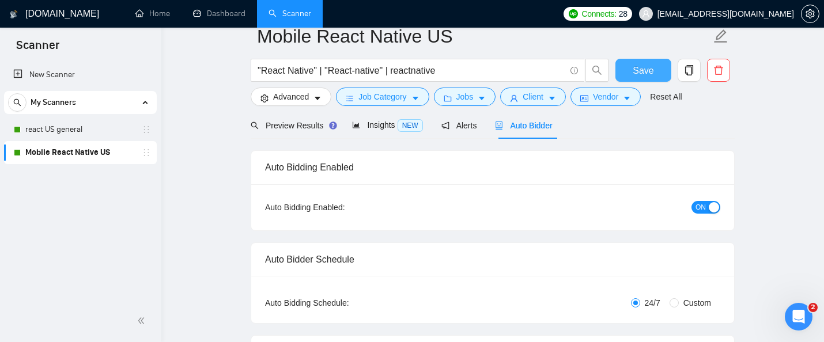
scroll to position [0, 0]
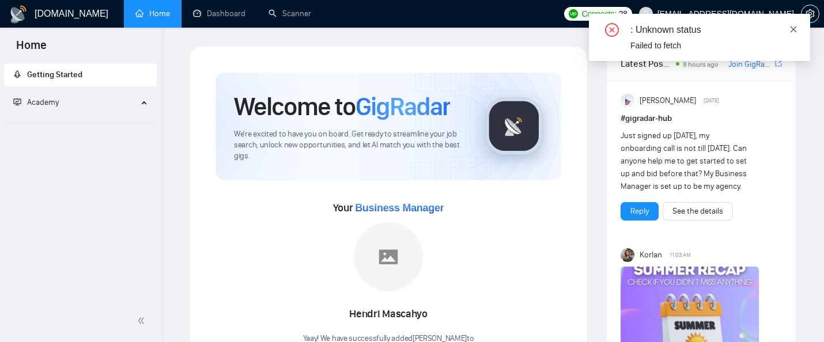
click at [795, 28] on icon "close" at bounding box center [793, 29] width 8 height 8
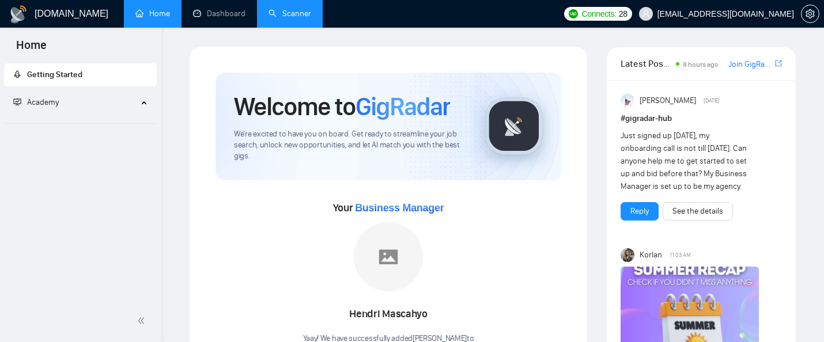
click at [304, 12] on link "Scanner" at bounding box center [290, 14] width 43 height 10
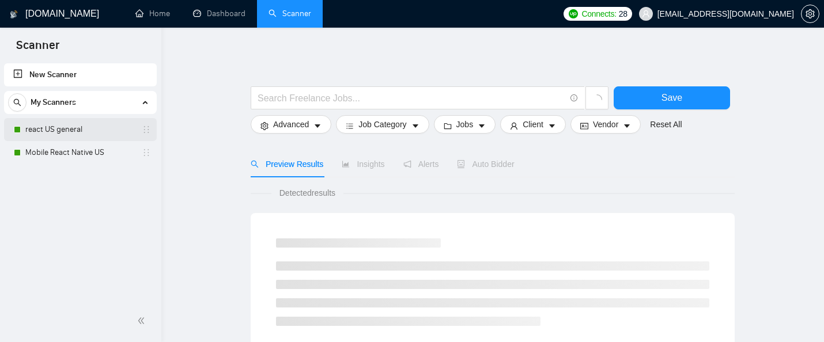
click at [57, 127] on link "react US general" at bounding box center [79, 129] width 109 height 23
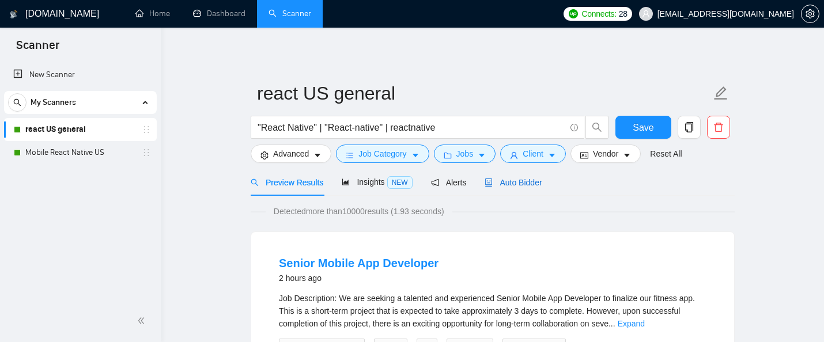
click at [523, 182] on span "Auto Bidder" at bounding box center [513, 182] width 57 height 9
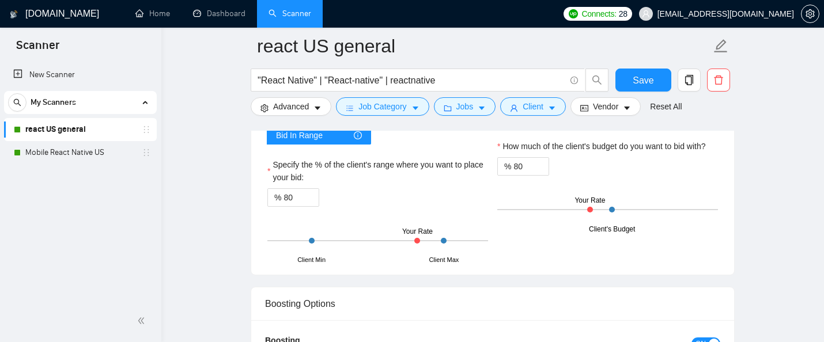
scroll to position [1935, 0]
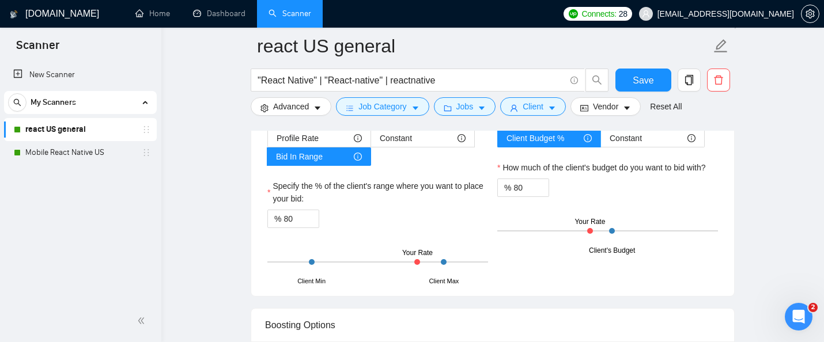
scroll to position [1970, 0]
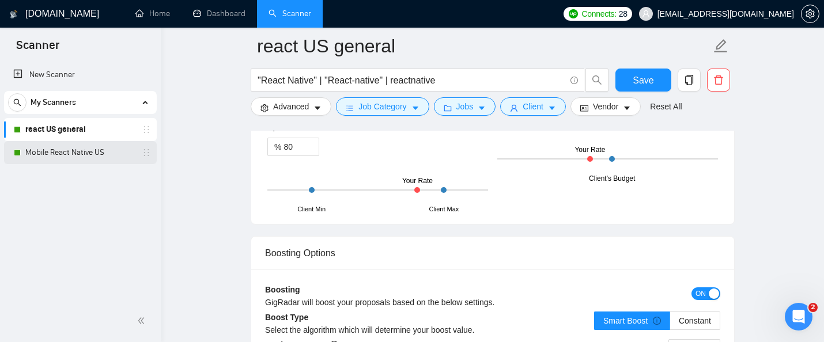
click at [92, 158] on link "Mobile React Native US" at bounding box center [79, 152] width 109 height 23
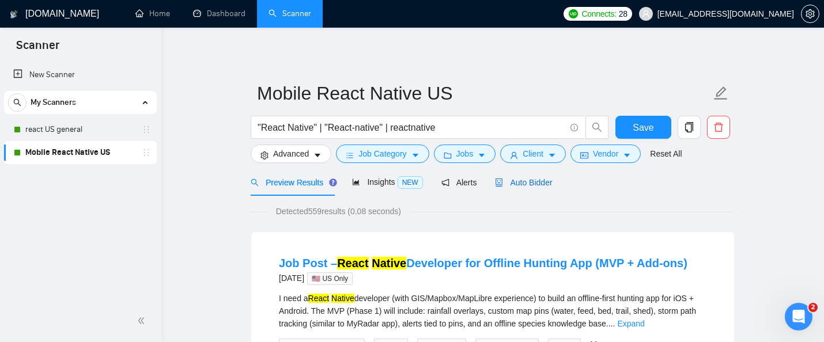
click at [532, 178] on span "Auto Bidder" at bounding box center [523, 182] width 57 height 9
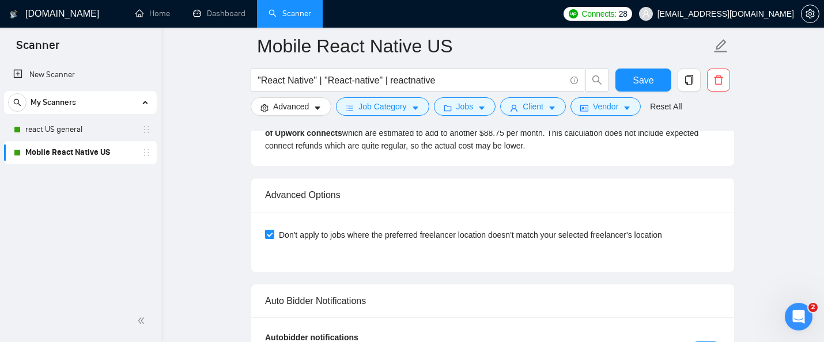
scroll to position [2515, 0]
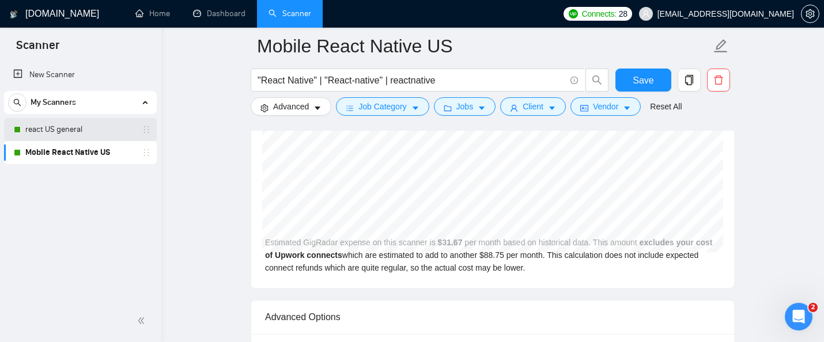
click at [97, 133] on link "react US general" at bounding box center [79, 129] width 109 height 23
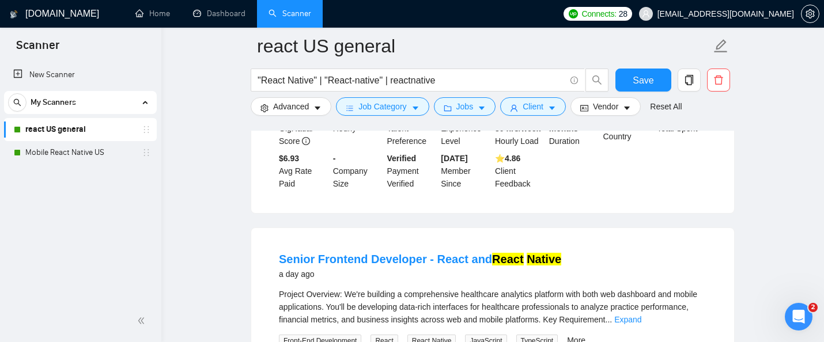
scroll to position [1962, 0]
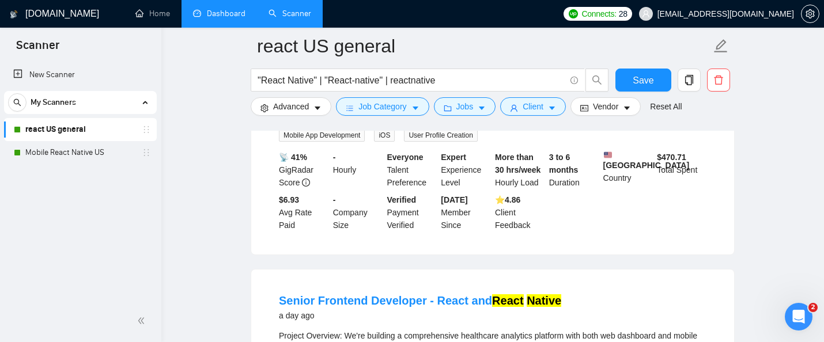
click at [208, 15] on link "Dashboard" at bounding box center [219, 14] width 52 height 10
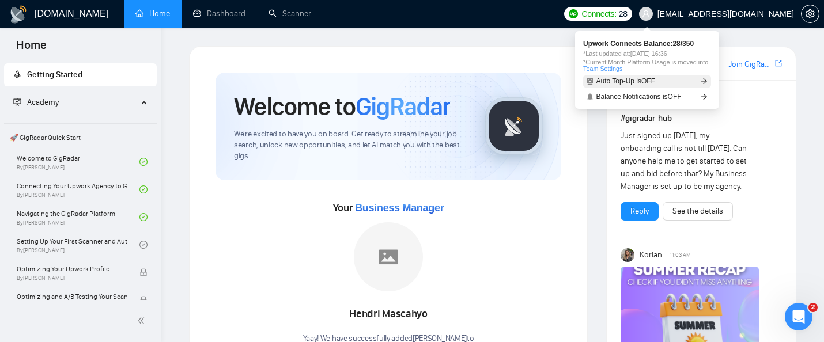
click at [625, 86] on link "Auto Top-Up is OFF" at bounding box center [647, 81] width 128 height 12
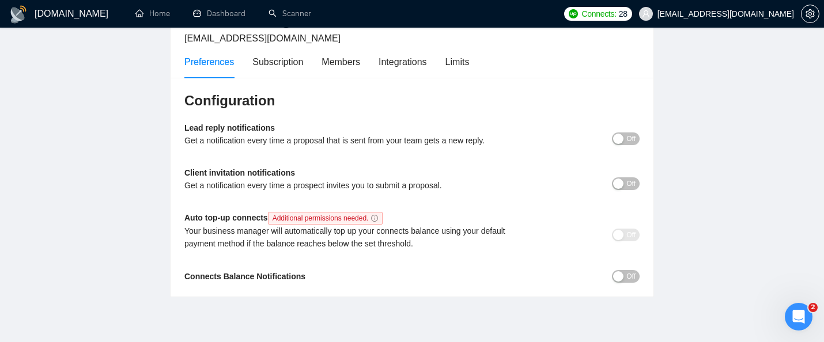
scroll to position [80, 0]
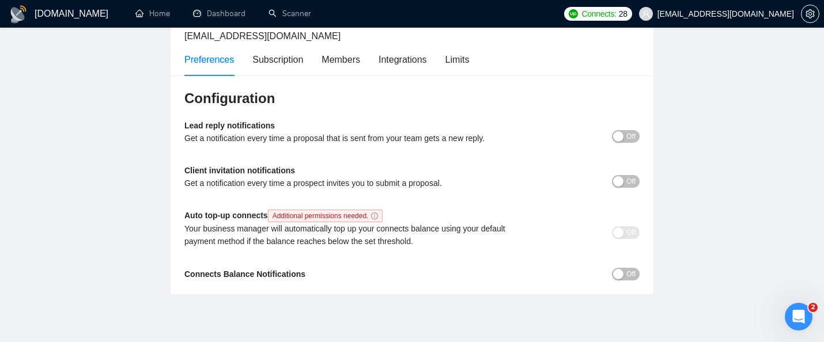
click at [632, 136] on span "Off" at bounding box center [630, 136] width 9 height 13
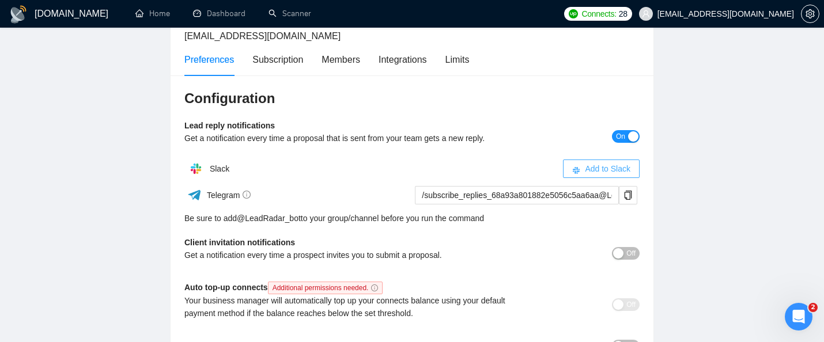
click at [599, 165] on span "Add to Slack" at bounding box center [608, 169] width 46 height 13
click at [622, 140] on span "On" at bounding box center [620, 136] width 9 height 13
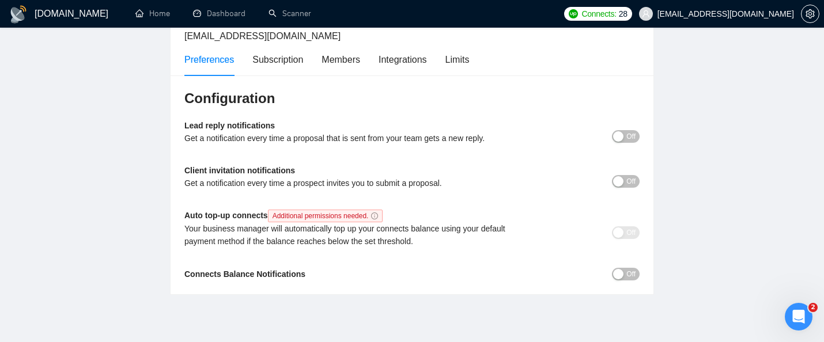
click at [625, 141] on button "Off" at bounding box center [626, 136] width 28 height 13
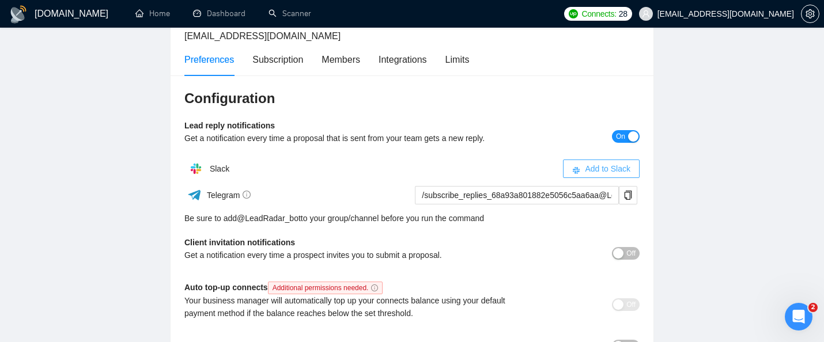
click at [599, 168] on span "Add to Slack" at bounding box center [608, 169] width 46 height 13
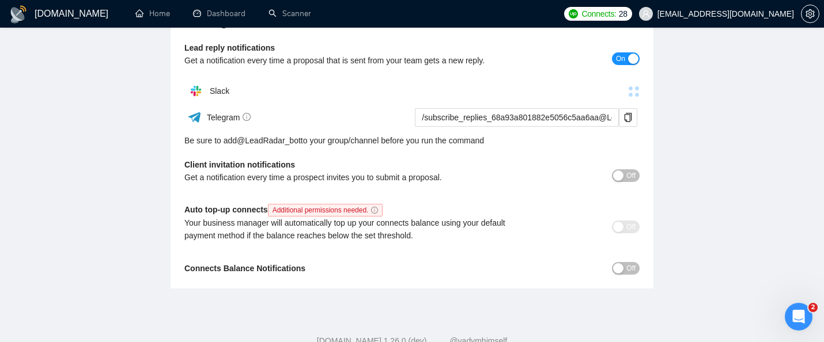
scroll to position [155, 0]
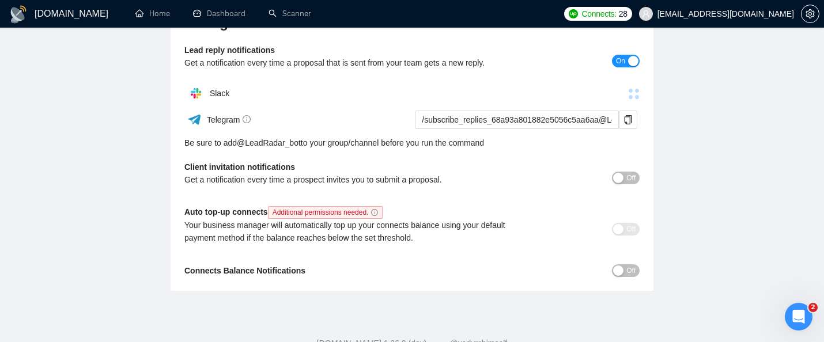
click at [626, 269] on span "Off" at bounding box center [630, 270] width 9 height 13
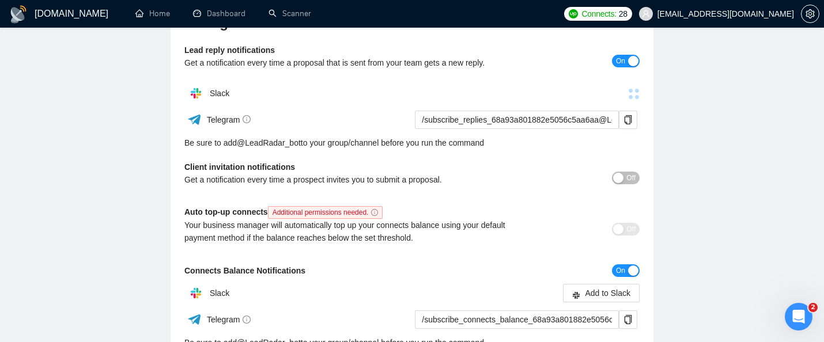
scroll to position [0, 0]
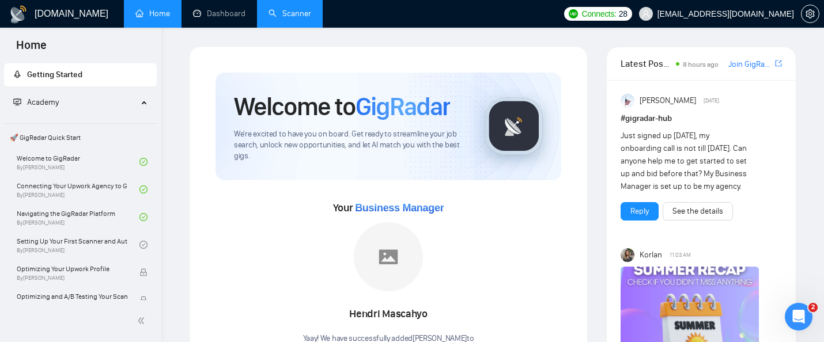
click at [311, 18] on link "Scanner" at bounding box center [290, 14] width 43 height 10
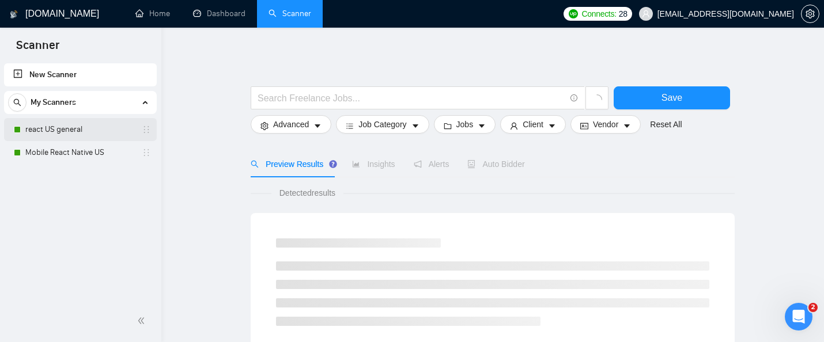
click at [100, 129] on link "react US general" at bounding box center [79, 129] width 109 height 23
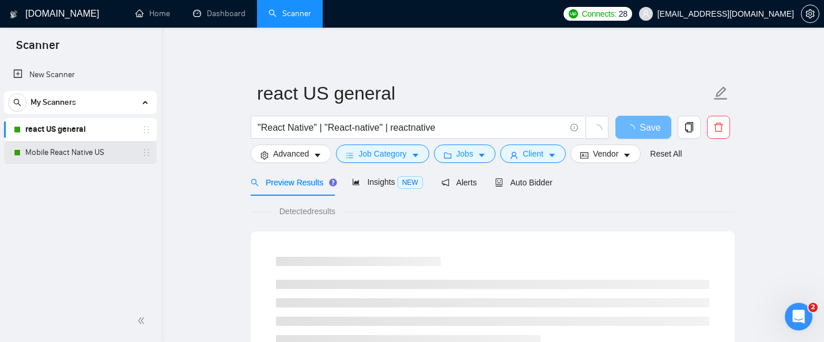
click at [107, 161] on link "Mobile React Native US" at bounding box center [79, 152] width 109 height 23
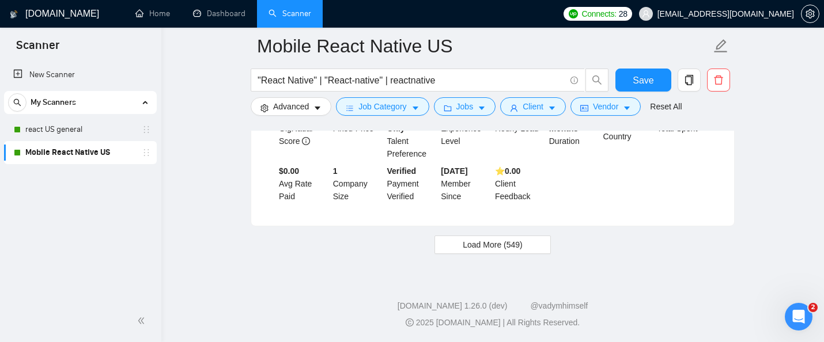
scroll to position [2605, 0]
click at [210, 18] on link "Dashboard" at bounding box center [219, 14] width 52 height 10
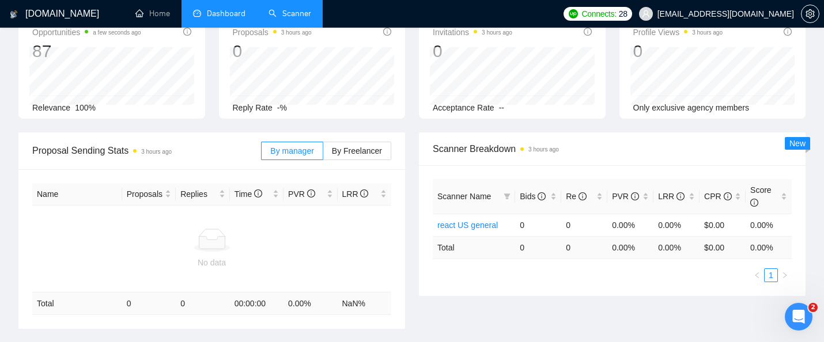
scroll to position [53, 0]
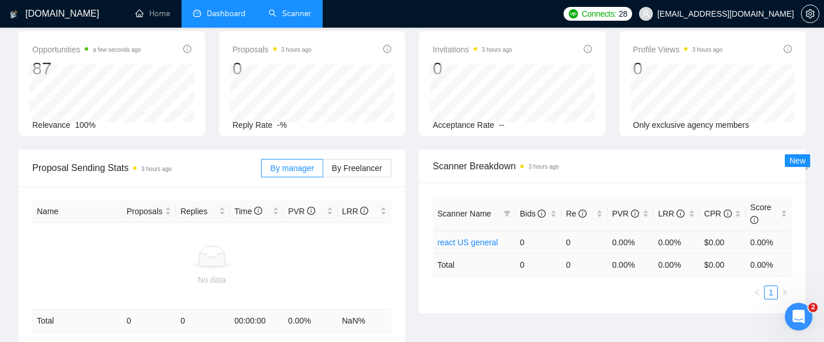
click at [486, 243] on link "react US general" at bounding box center [467, 242] width 61 height 9
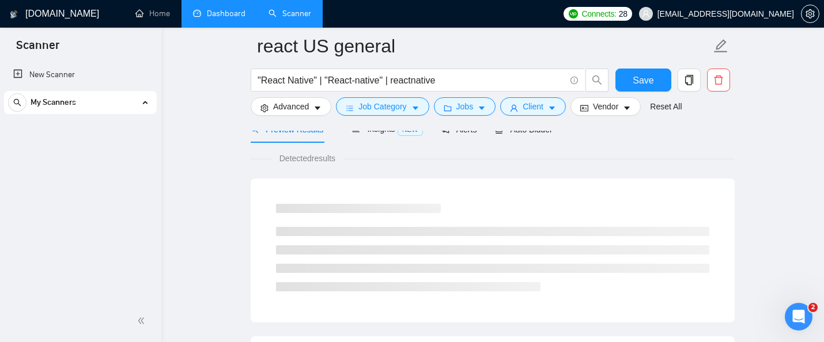
scroll to position [69, 0]
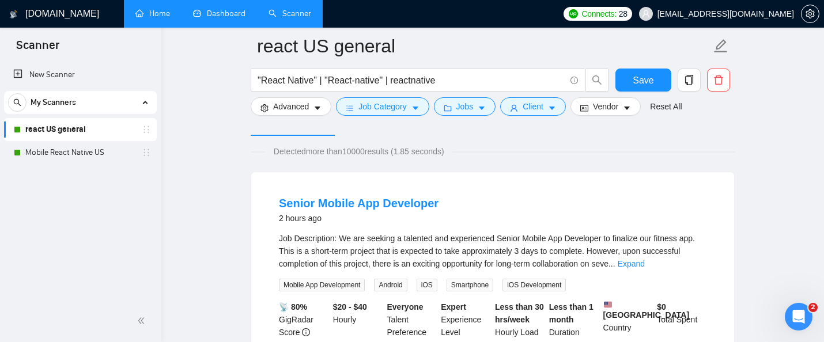
click at [145, 18] on link "Home" at bounding box center [152, 14] width 35 height 10
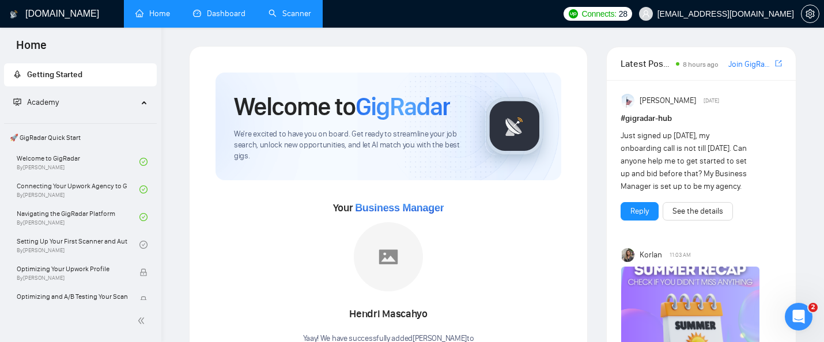
click at [222, 17] on link "Dashboard" at bounding box center [219, 14] width 52 height 10
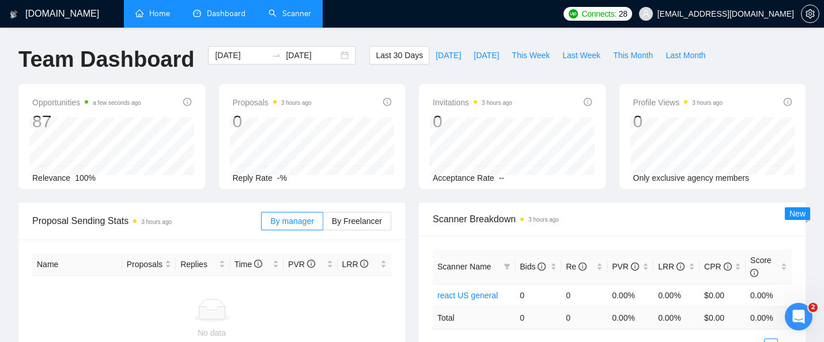
click at [293, 13] on link "Scanner" at bounding box center [290, 14] width 43 height 10
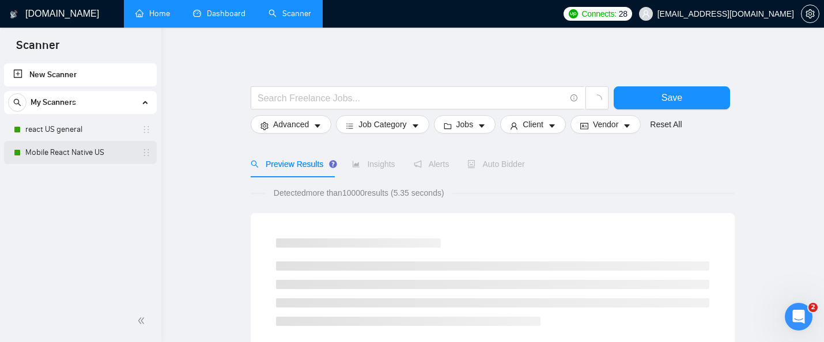
click at [62, 150] on link "Mobile React Native US" at bounding box center [79, 152] width 109 height 23
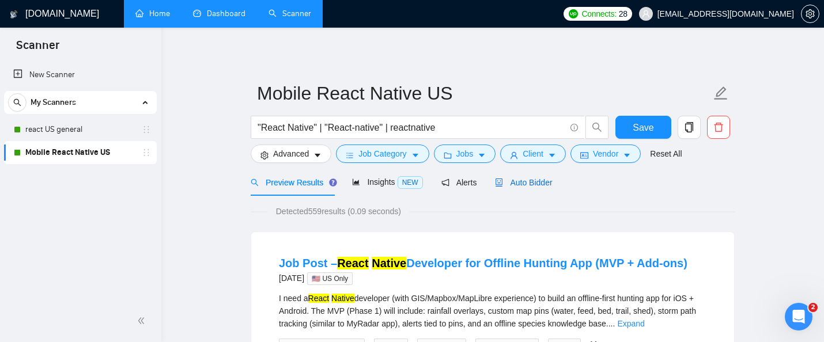
click at [536, 188] on div "Auto Bidder" at bounding box center [523, 182] width 57 height 13
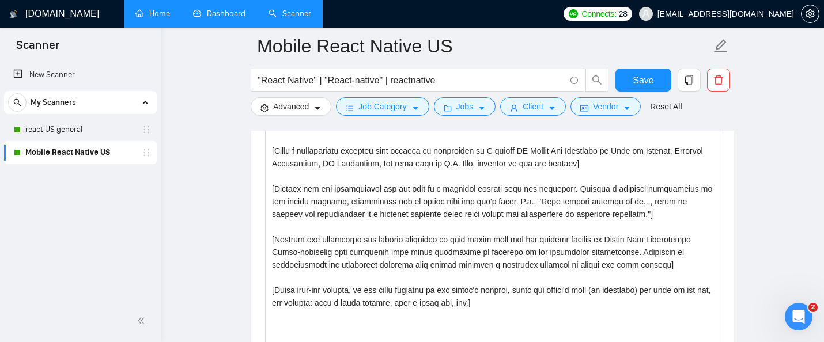
scroll to position [1287, 0]
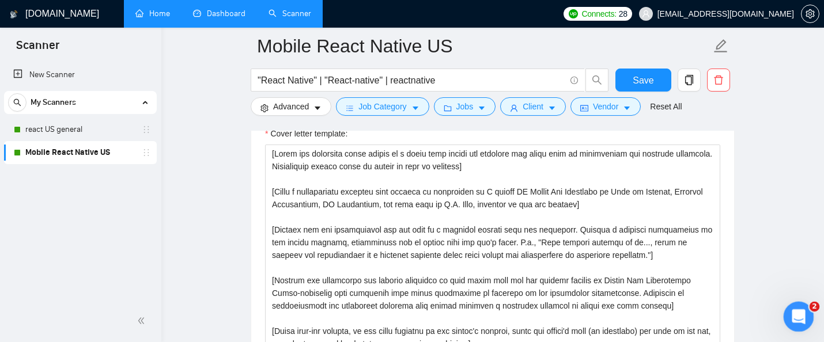
click at [796, 322] on icon "Open Intercom Messenger" at bounding box center [797, 315] width 19 height 19
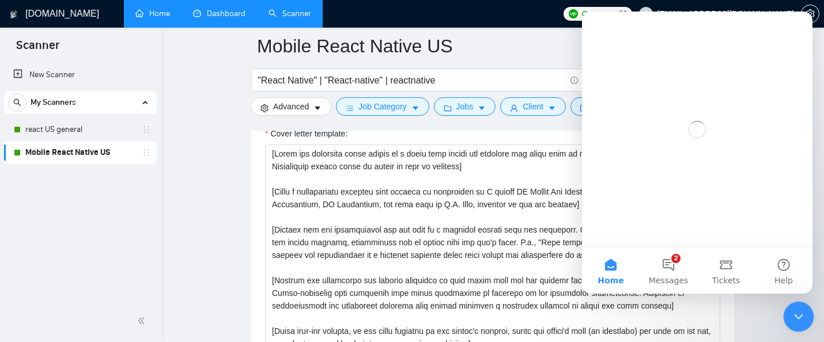
scroll to position [0, 0]
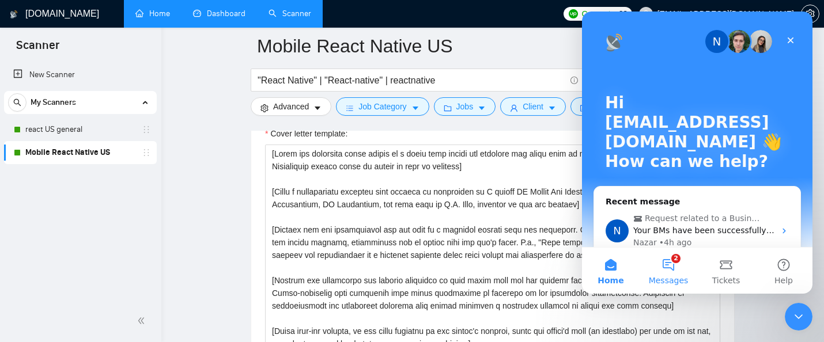
click at [662, 262] on button "2 Messages" at bounding box center [669, 271] width 58 height 46
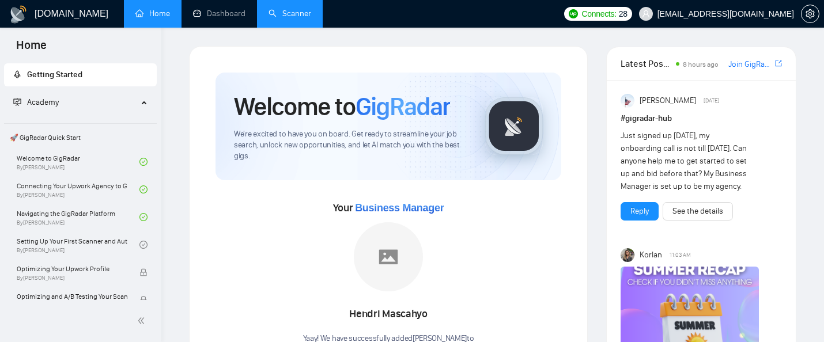
click at [286, 9] on link "Scanner" at bounding box center [290, 14] width 43 height 10
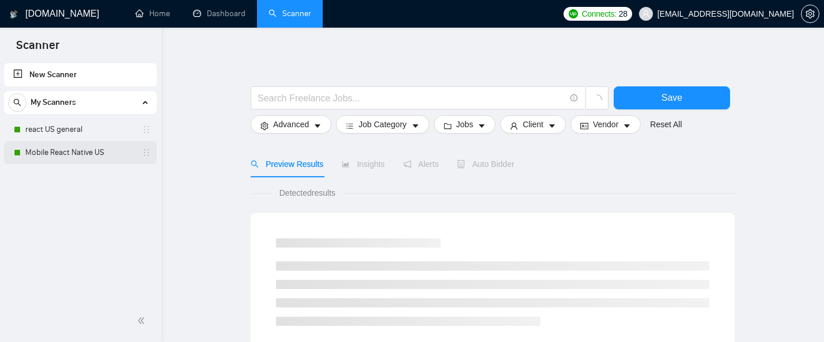
click at [100, 151] on link "Mobile React Native US" at bounding box center [79, 152] width 109 height 23
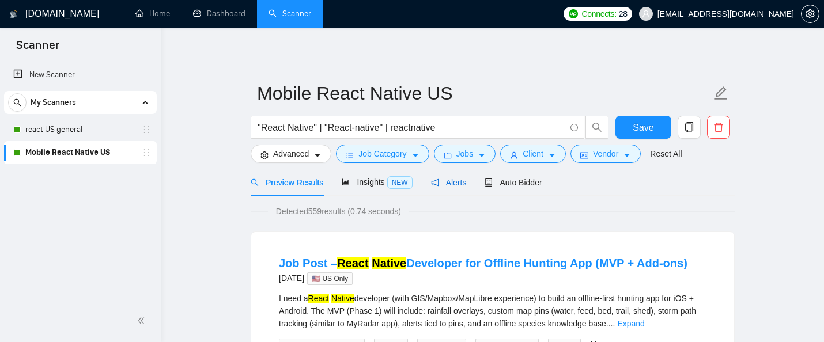
click at [465, 186] on span "Alerts" at bounding box center [449, 182] width 36 height 9
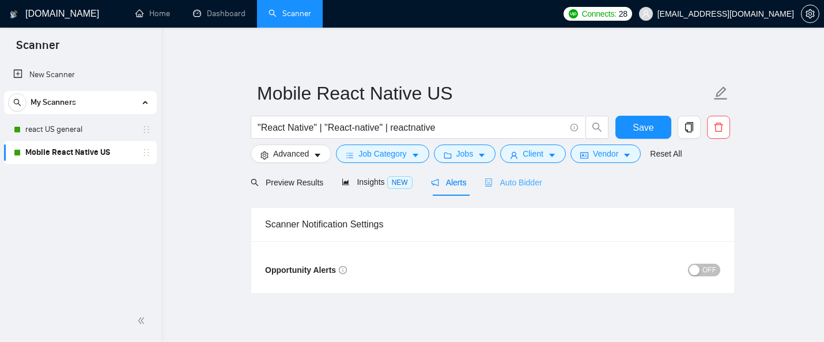
scroll to position [40, 0]
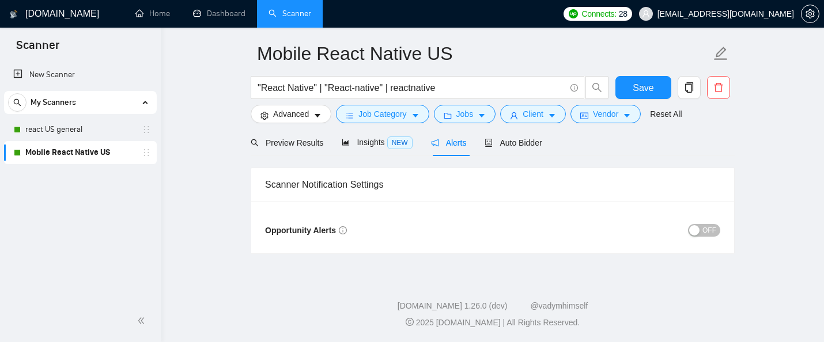
click at [705, 231] on span "OFF" at bounding box center [709, 230] width 14 height 13
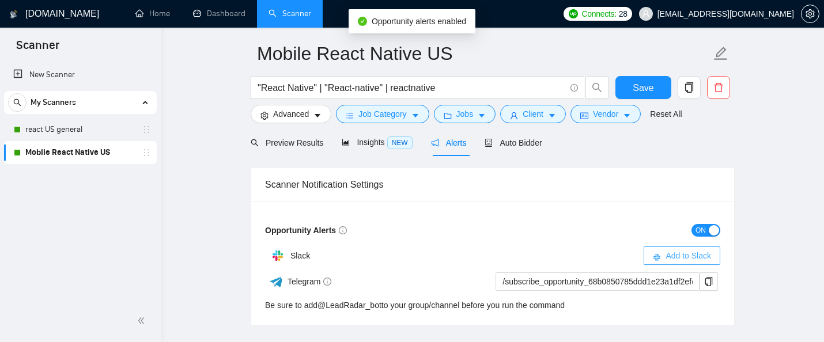
click at [677, 260] on span "Add to Slack" at bounding box center [689, 256] width 46 height 13
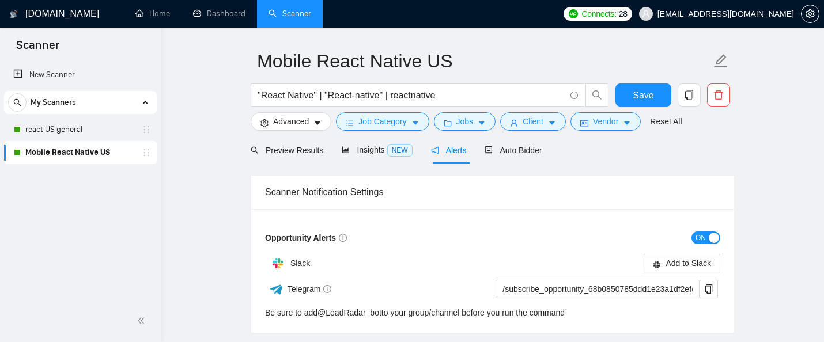
scroll to position [0, 0]
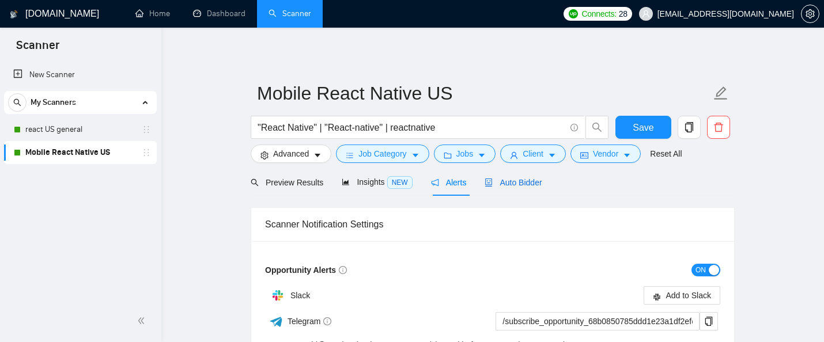
click at [519, 180] on span "Auto Bidder" at bounding box center [513, 182] width 57 height 9
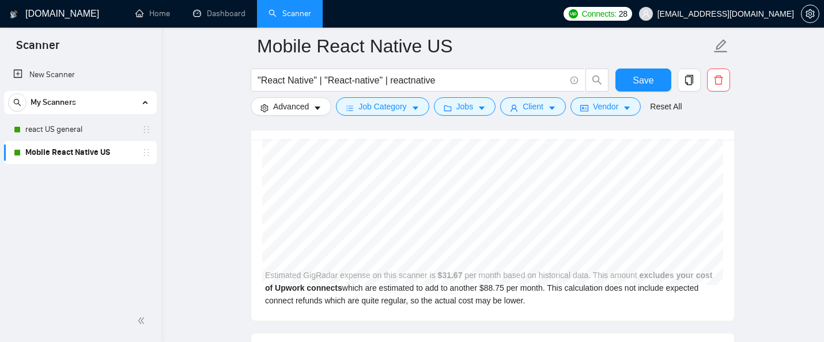
scroll to position [2484, 0]
click at [93, 132] on link "react US general" at bounding box center [79, 129] width 109 height 23
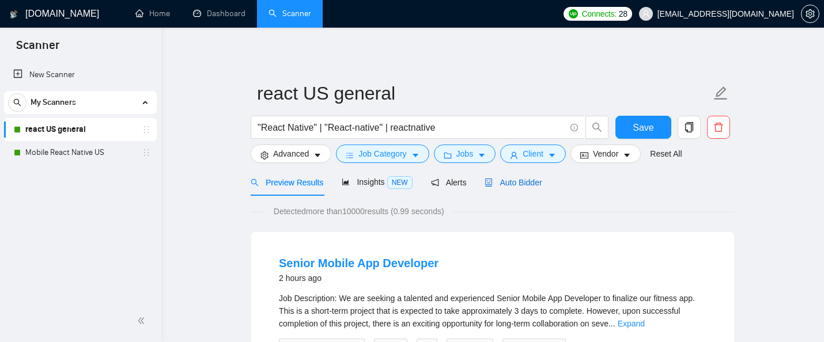
click at [542, 178] on span "Auto Bidder" at bounding box center [513, 182] width 57 height 9
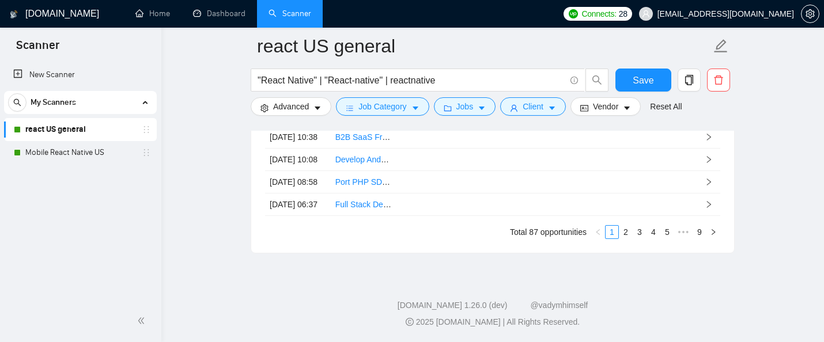
scroll to position [3245, 0]
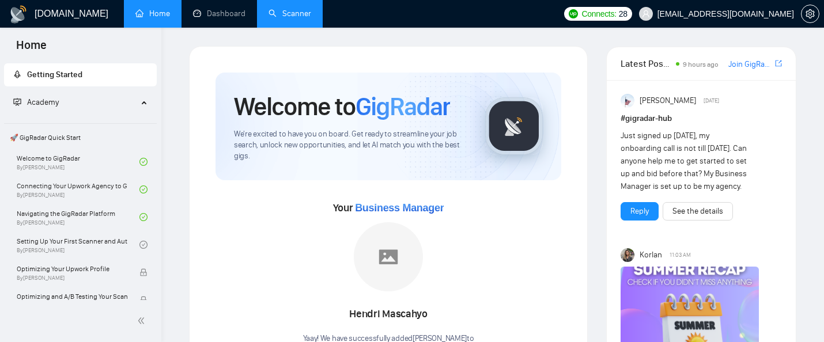
click at [294, 13] on link "Scanner" at bounding box center [290, 14] width 43 height 10
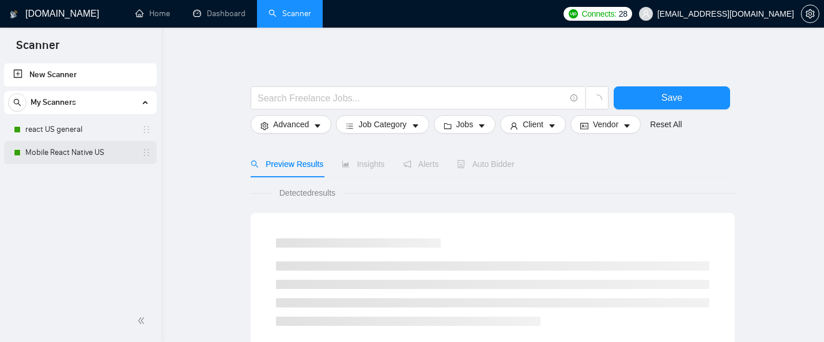
click at [106, 154] on link "Mobile React Native US" at bounding box center [79, 152] width 109 height 23
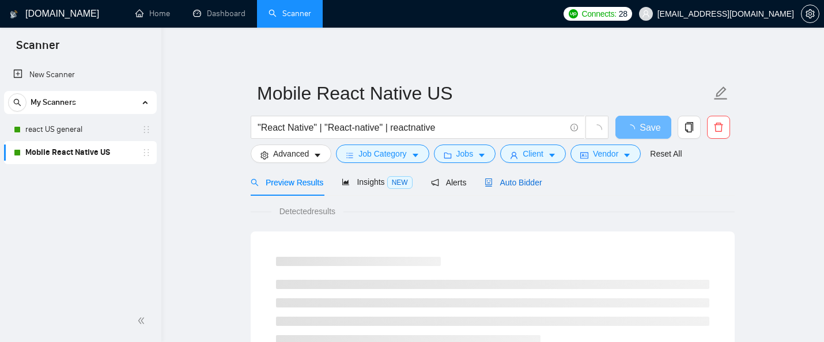
click at [536, 180] on span "Auto Bidder" at bounding box center [513, 182] width 57 height 9
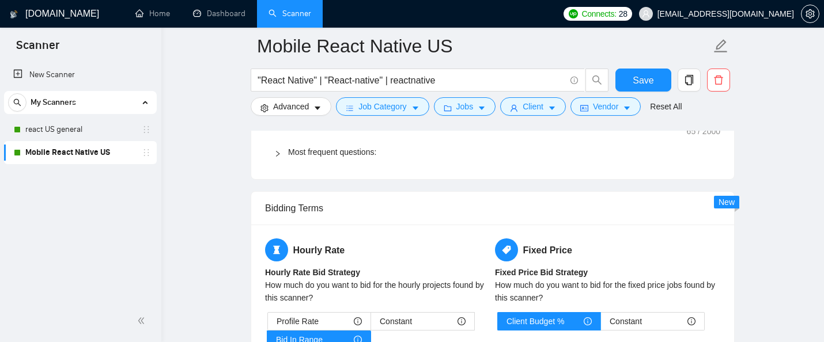
scroll to position [1718, 0]
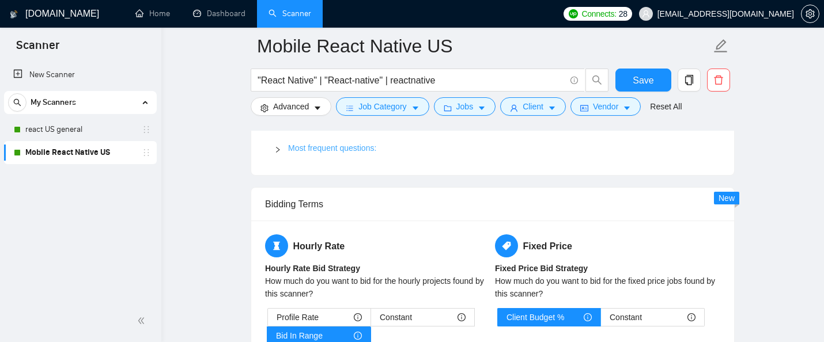
click at [368, 148] on link "Most frequent questions:" at bounding box center [332, 147] width 88 height 9
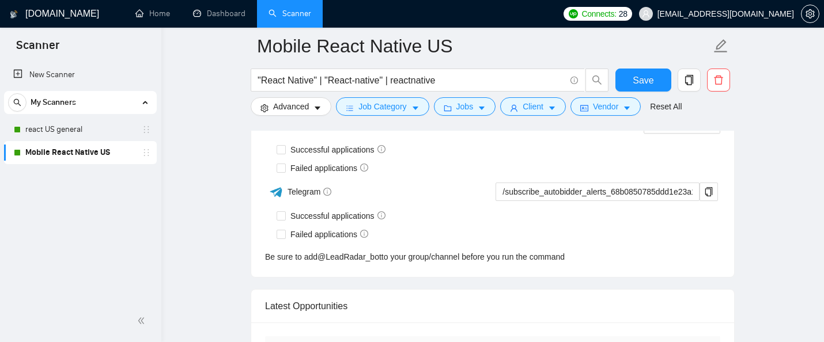
scroll to position [3153, 0]
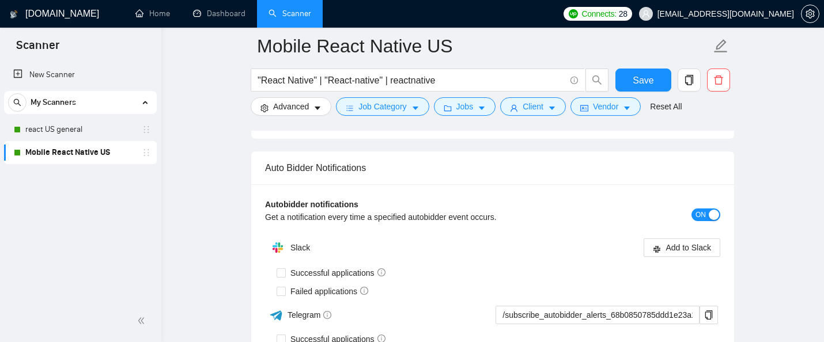
scroll to position [3029, 0]
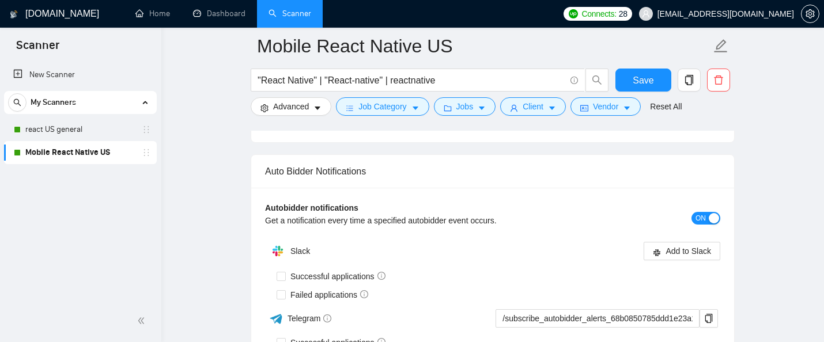
click at [495, 169] on div "Auto Bidder Notifications" at bounding box center [492, 171] width 455 height 33
copy div "Auto Bidder Notifications"
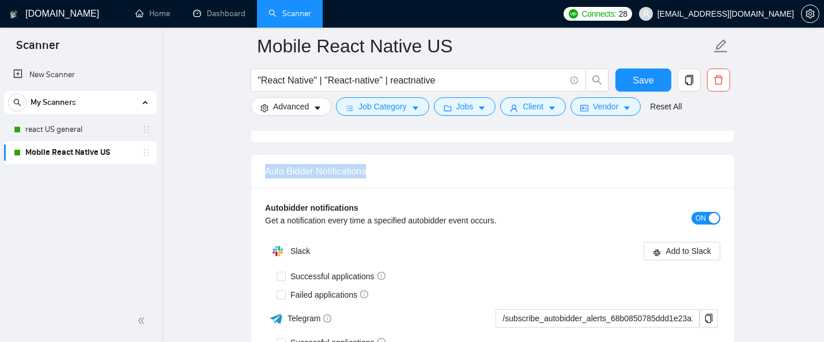
click at [317, 169] on div "Auto Bidder Notifications" at bounding box center [492, 171] width 455 height 33
click at [391, 165] on div "Auto Bidder Notifications" at bounding box center [492, 171] width 455 height 33
drag, startPoint x: 370, startPoint y: 171, endPoint x: 263, endPoint y: 169, distance: 107.2
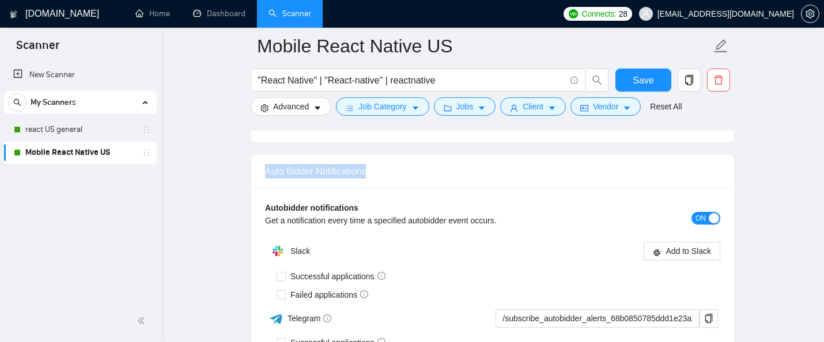
click at [263, 169] on div "Auto Bidder Notifications" at bounding box center [492, 171] width 483 height 33
click at [285, 169] on div "Auto Bidder Notifications" at bounding box center [492, 171] width 455 height 33
click at [314, 178] on div "Auto Bidder Notifications" at bounding box center [492, 171] width 455 height 33
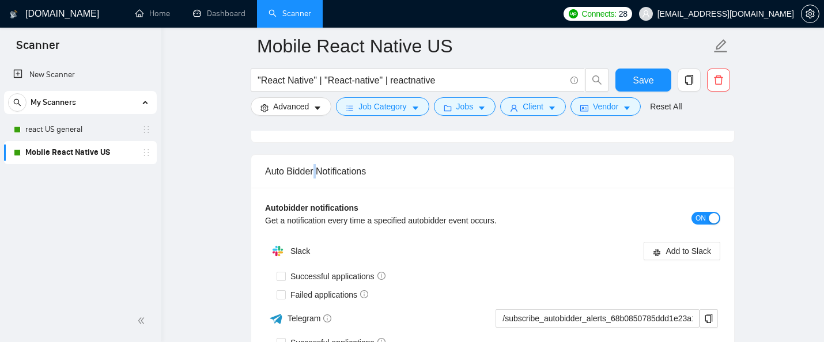
click at [314, 178] on div "Auto Bidder Notifications" at bounding box center [492, 171] width 455 height 33
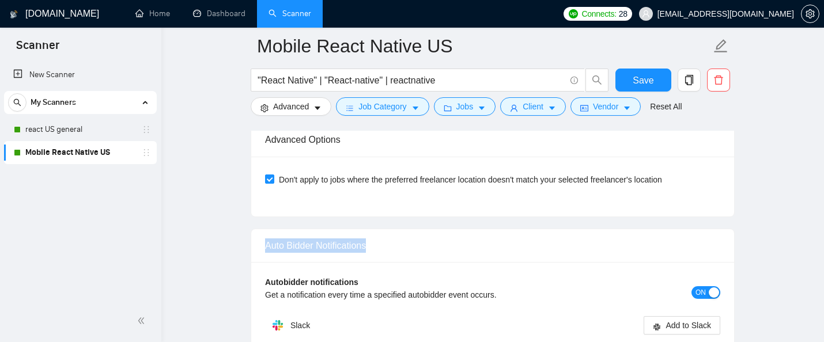
scroll to position [2957, 0]
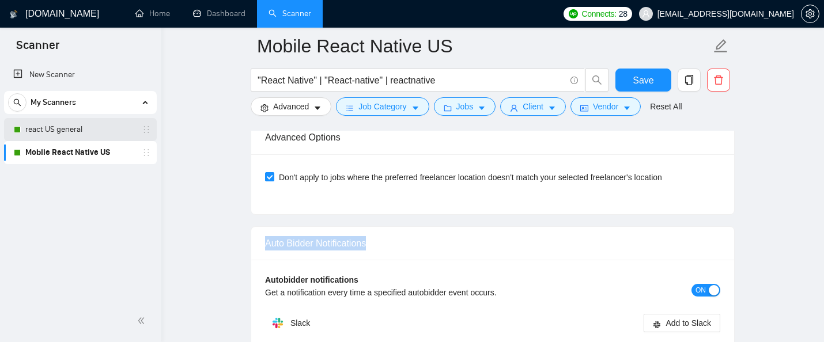
click at [94, 125] on link "react US general" at bounding box center [79, 129] width 109 height 23
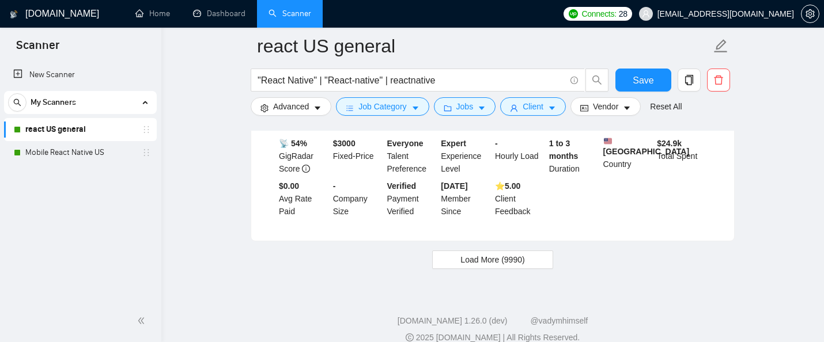
scroll to position [2466, 0]
